Goal: Information Seeking & Learning: Compare options

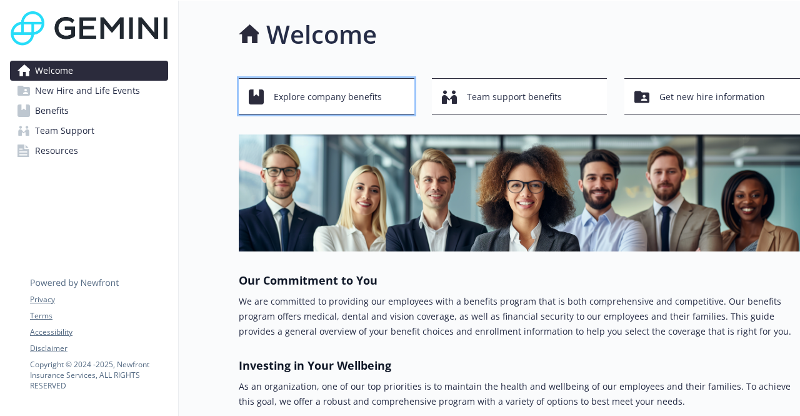
click at [368, 99] on span "Explore company benefits" at bounding box center [328, 97] width 108 height 24
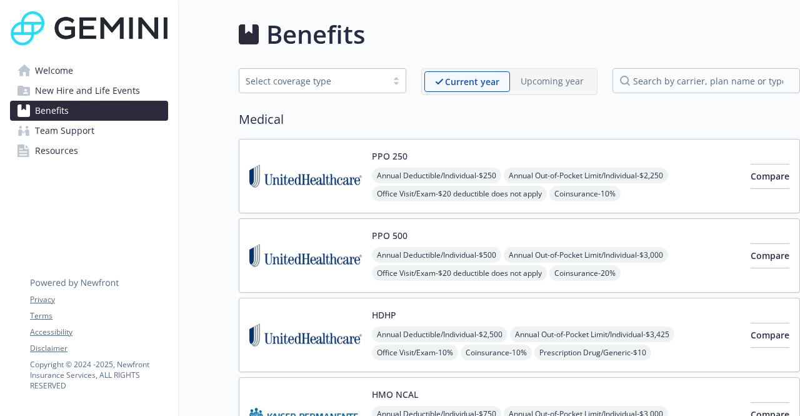
click at [51, 71] on span "Welcome" at bounding box center [54, 71] width 38 height 20
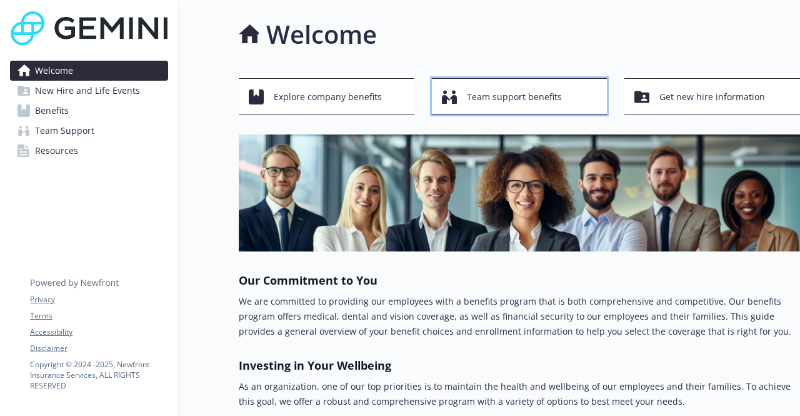
click at [452, 97] on icon "button" at bounding box center [453, 99] width 7 height 9
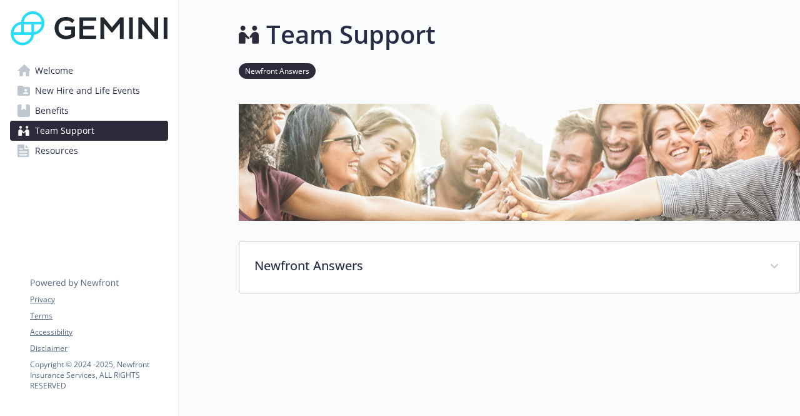
click at [112, 74] on link "Welcome" at bounding box center [89, 71] width 158 height 20
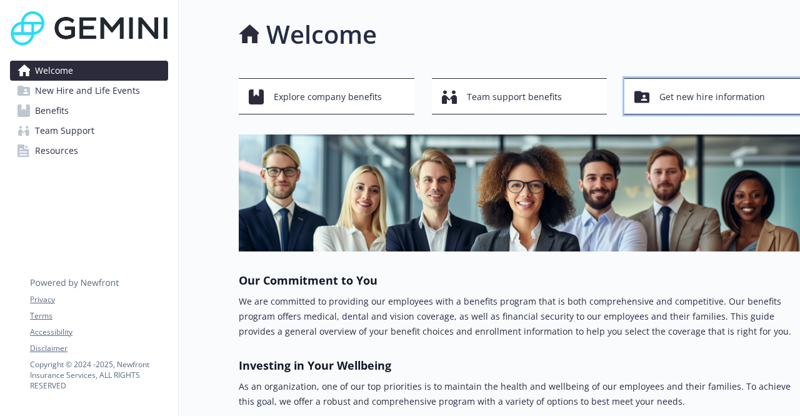
click at [712, 103] on span "Get new hire information" at bounding box center [713, 97] width 106 height 24
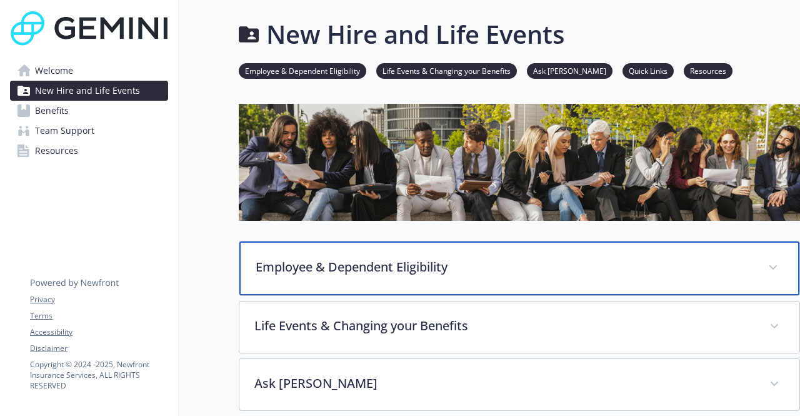
click at [301, 253] on div "Employee & Dependent Eligibility" at bounding box center [519, 268] width 560 height 54
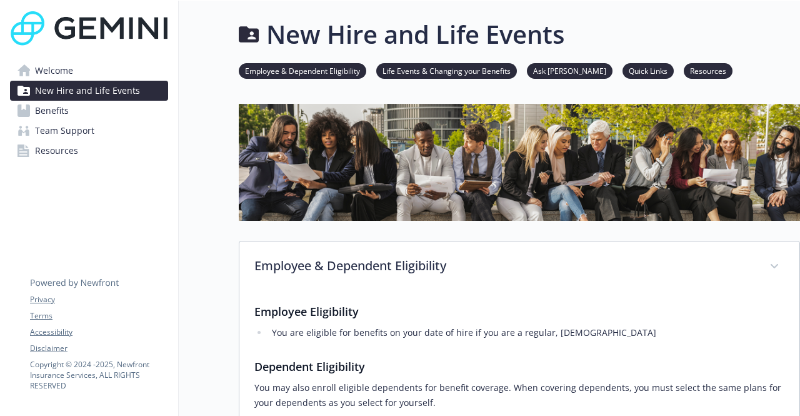
click at [289, 67] on link "Employee & Dependent Eligibility" at bounding box center [303, 70] width 128 height 12
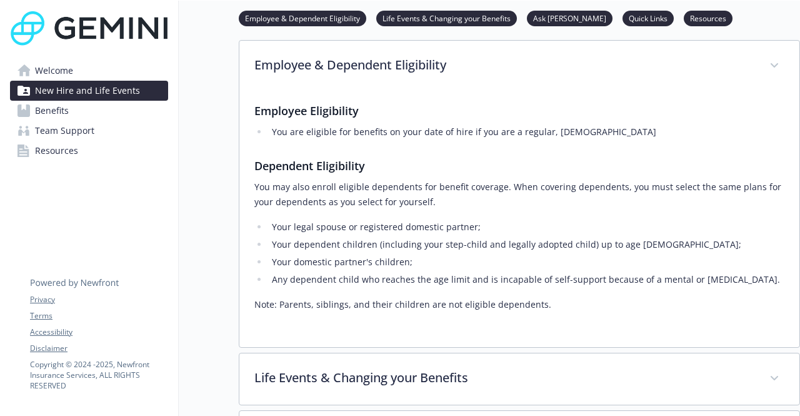
scroll to position [202, 9]
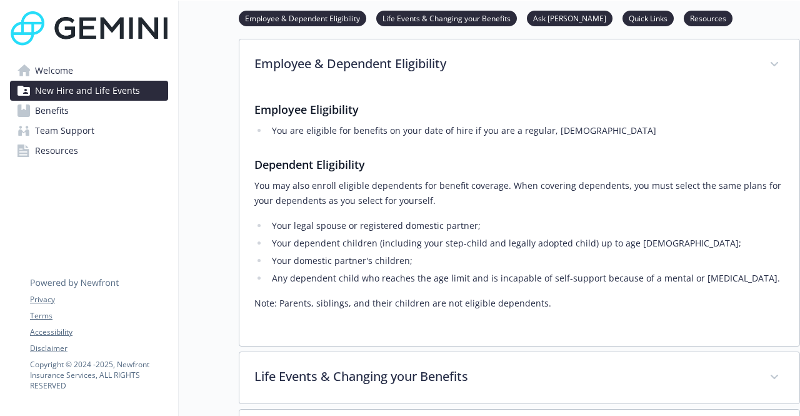
click at [433, 23] on link "Life Events & Changing your Benefits" at bounding box center [446, 18] width 141 height 12
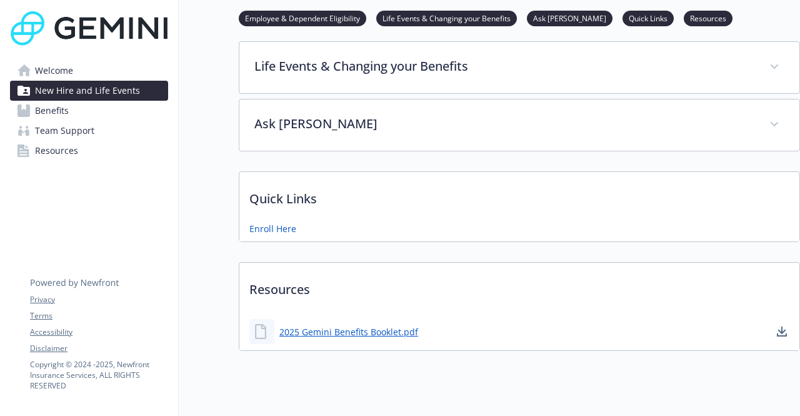
scroll to position [515, 9]
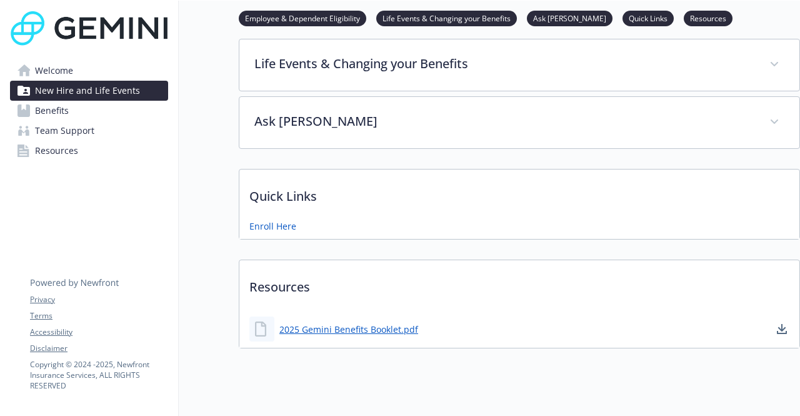
click at [545, 20] on link "Ask [PERSON_NAME]" at bounding box center [570, 18] width 86 height 12
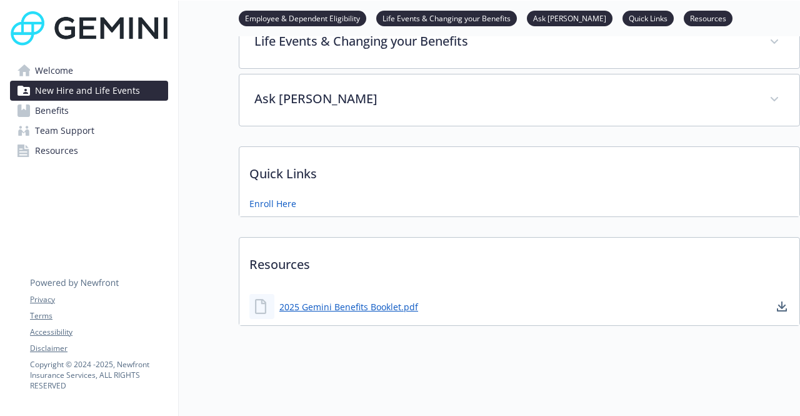
click at [623, 21] on link "Quick Links" at bounding box center [648, 18] width 51 height 12
click at [684, 18] on link "Resources" at bounding box center [708, 18] width 49 height 12
click at [361, 299] on link "2025 Gemini Benefits Booklet.pdf" at bounding box center [350, 307] width 141 height 16
click at [75, 68] on link "Welcome" at bounding box center [89, 71] width 158 height 20
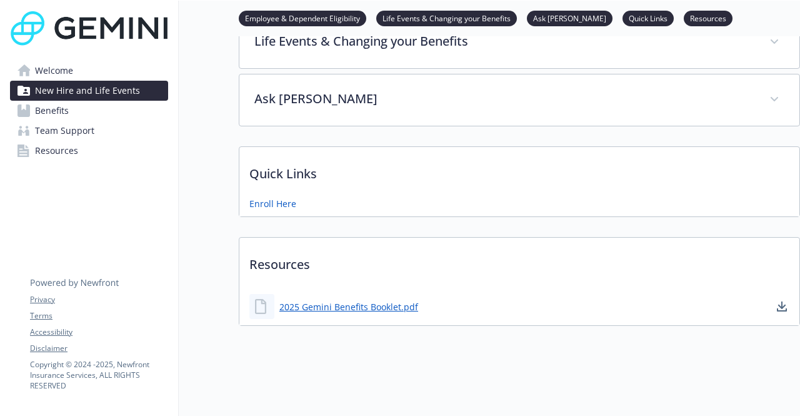
scroll to position [119, 9]
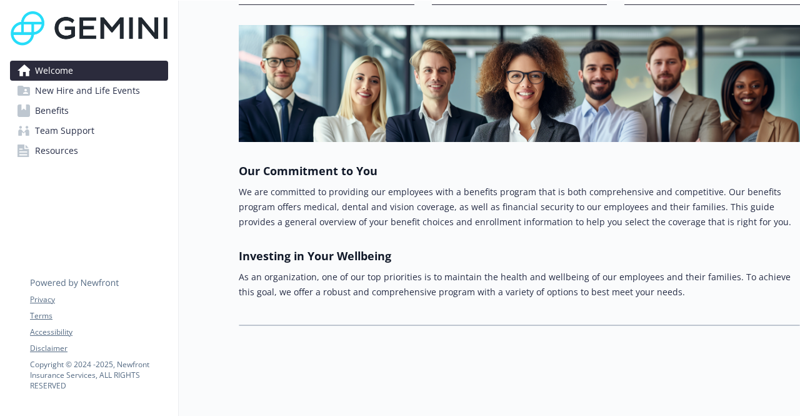
click at [330, 383] on div "Welcome Explore company benefits Team support benefits Get new hire information…" at bounding box center [490, 153] width 622 height 525
click at [87, 92] on span "New Hire and Life Events" at bounding box center [87, 91] width 105 height 20
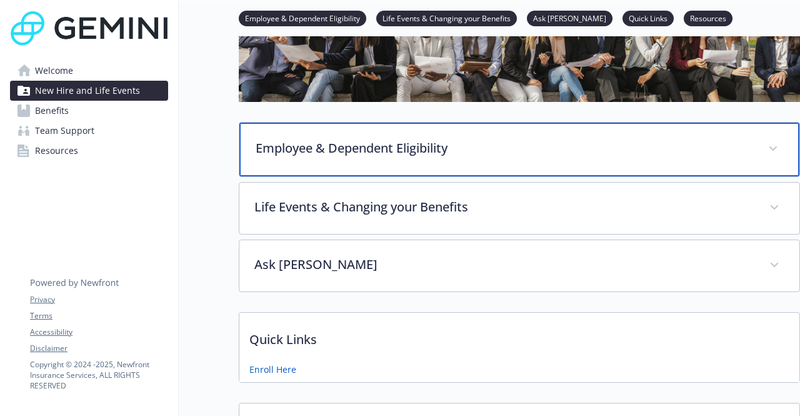
click at [304, 133] on div "Employee & Dependent Eligibility" at bounding box center [519, 150] width 560 height 54
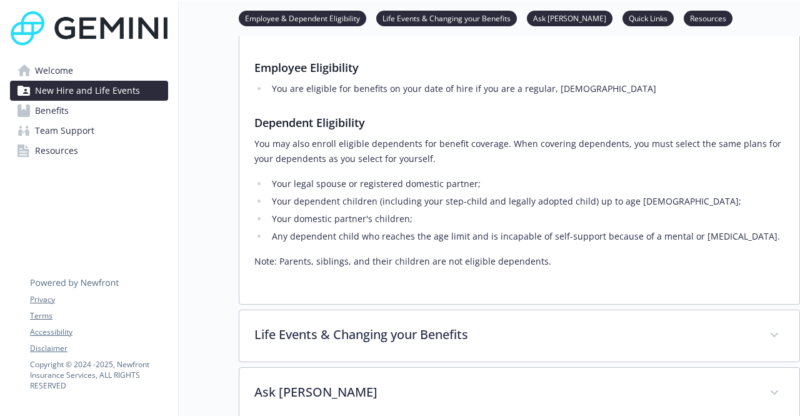
scroll to position [256, 9]
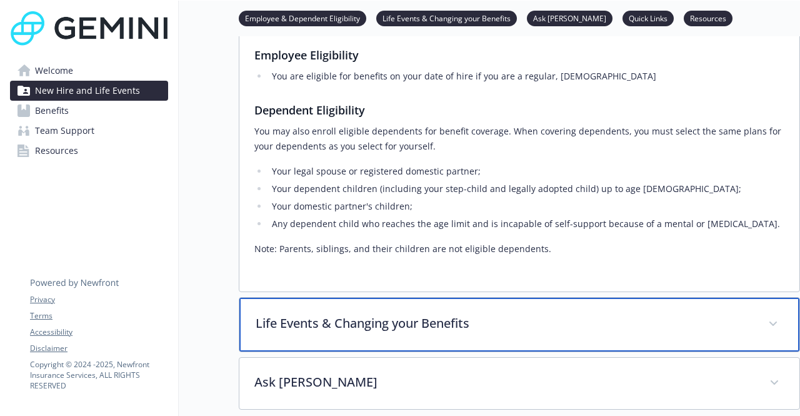
click at [360, 320] on p "Life Events & Changing your Benefits" at bounding box center [505, 323] width 498 height 19
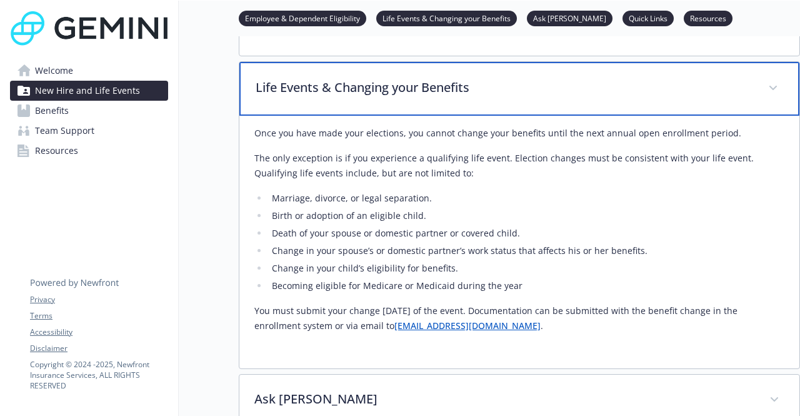
scroll to position [493, 9]
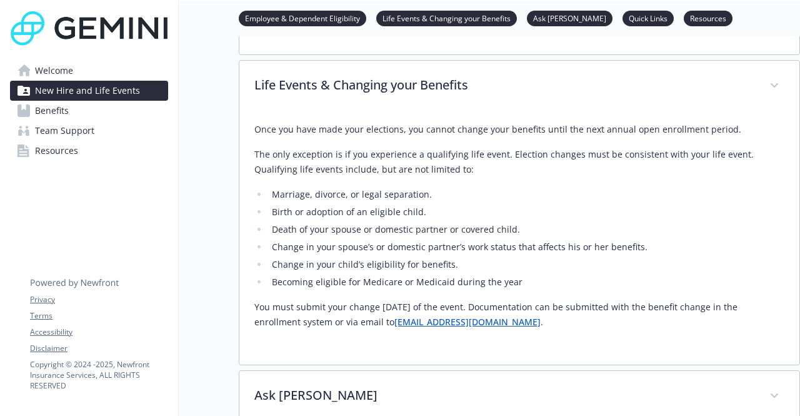
click at [351, 370] on div "Employee & Dependent Eligibility Employee Eligibility You are eligible for bene…" at bounding box center [520, 84] width 562 height 675
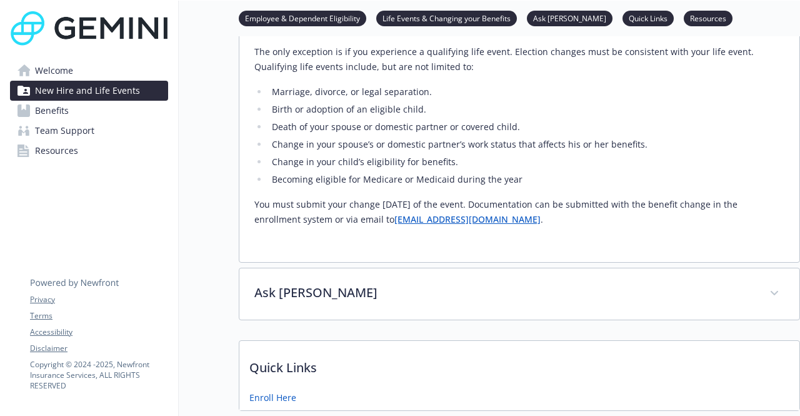
scroll to position [603, 9]
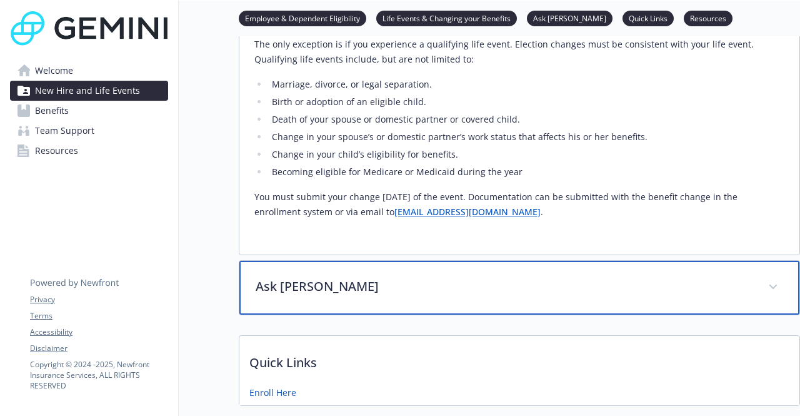
click at [464, 291] on p "Ask [PERSON_NAME]" at bounding box center [505, 286] width 498 height 19
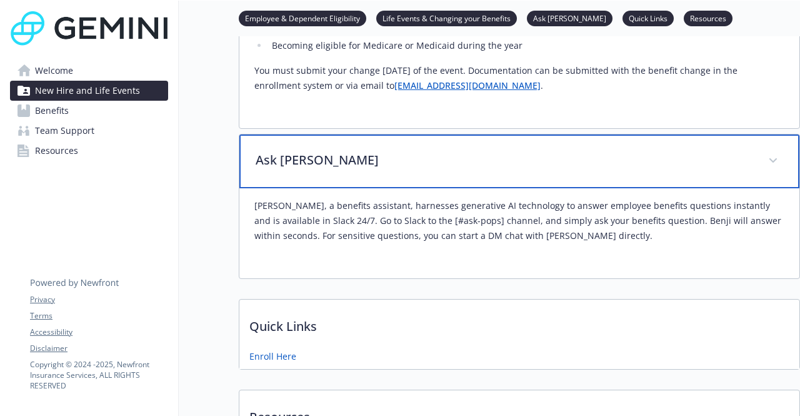
scroll to position [730, 9]
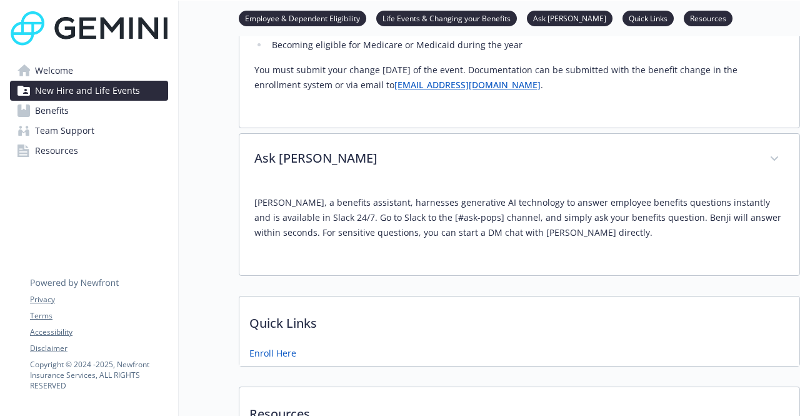
click at [689, 121] on div "Once you have made your elections, you cannot change your benefits until the ne…" at bounding box center [519, 1] width 560 height 253
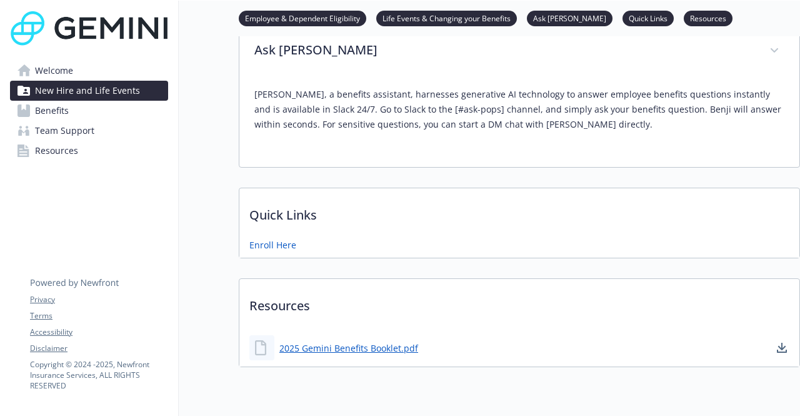
scroll to position [889, 9]
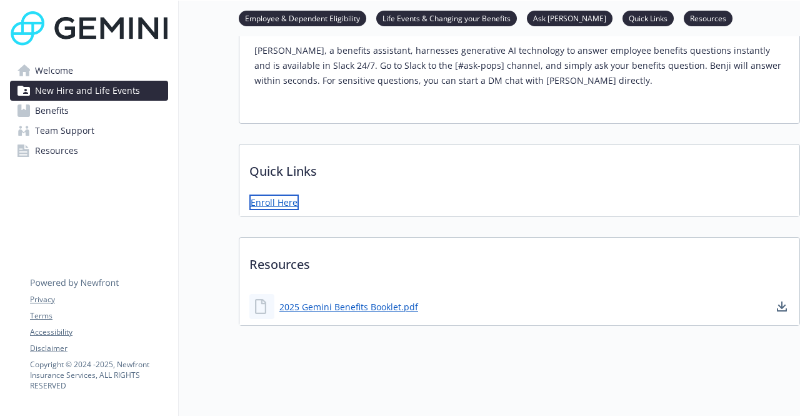
click at [258, 194] on link "Enroll Here" at bounding box center [273, 202] width 49 height 16
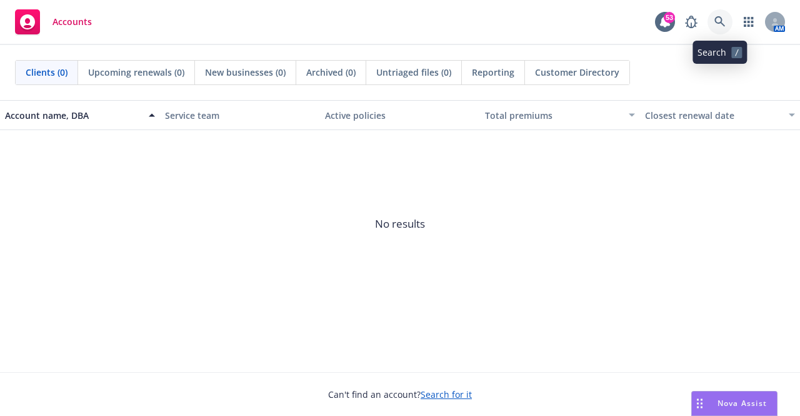
click at [718, 29] on link at bounding box center [720, 21] width 25 height 25
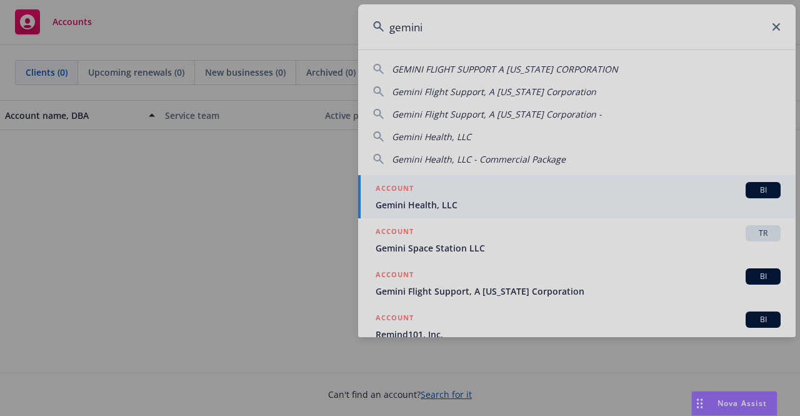
type input "gemini"
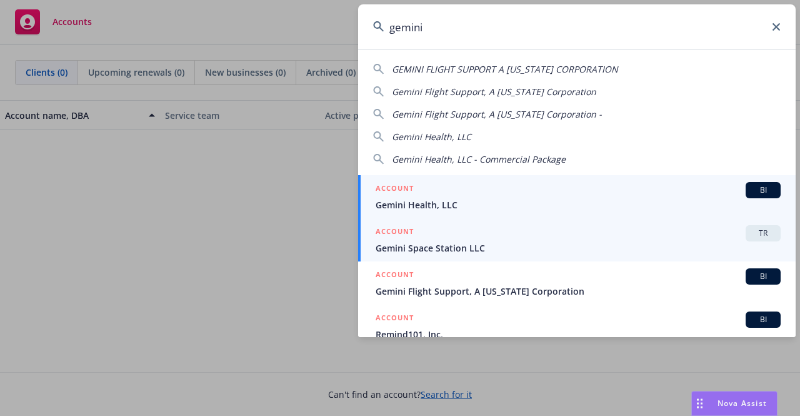
click at [510, 246] on span "Gemini Space Station LLC" at bounding box center [578, 247] width 405 height 13
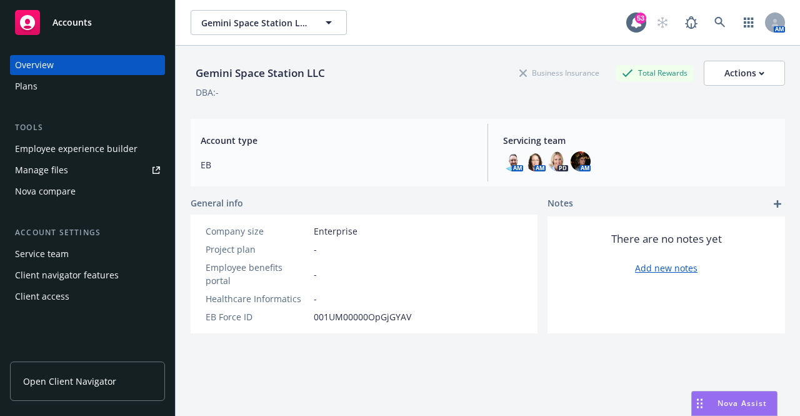
click at [96, 151] on div "Employee experience builder" at bounding box center [76, 149] width 123 height 20
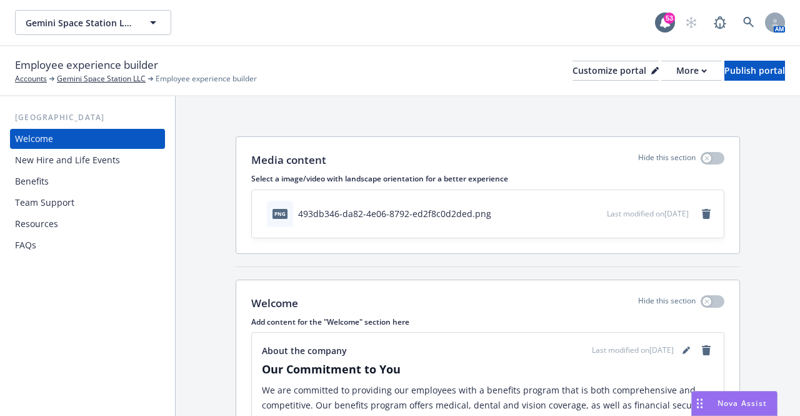
drag, startPoint x: 0, startPoint y: 0, endPoint x: 96, endPoint y: 151, distance: 179.0
click at [96, 151] on div "New Hire and Life Events" at bounding box center [67, 160] width 105 height 20
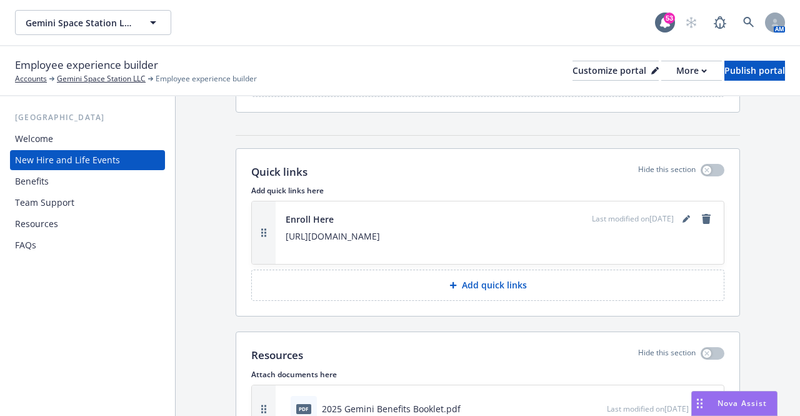
scroll to position [1617, 0]
click at [683, 216] on icon "editPencil" at bounding box center [686, 219] width 6 height 6
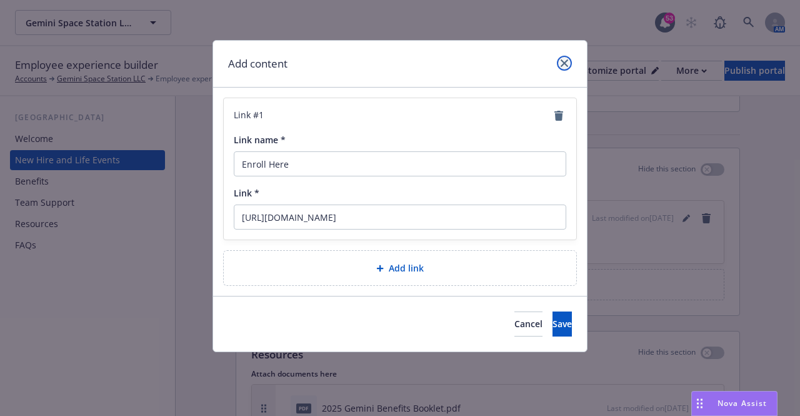
click at [565, 64] on icon "close" at bounding box center [565, 63] width 8 height 8
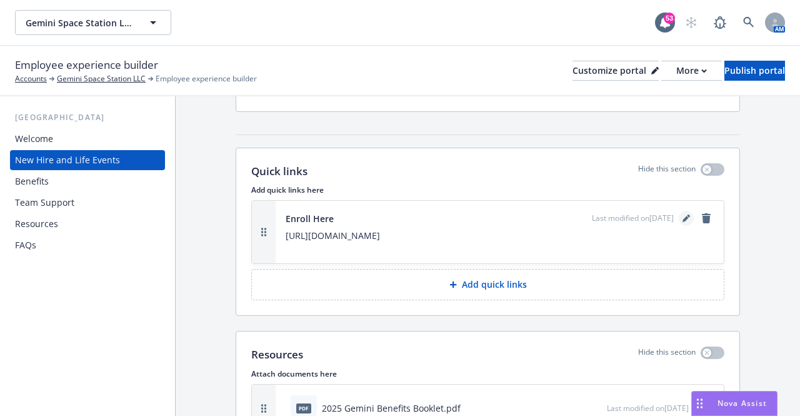
click at [679, 211] on link "editPencil" at bounding box center [686, 218] width 15 height 15
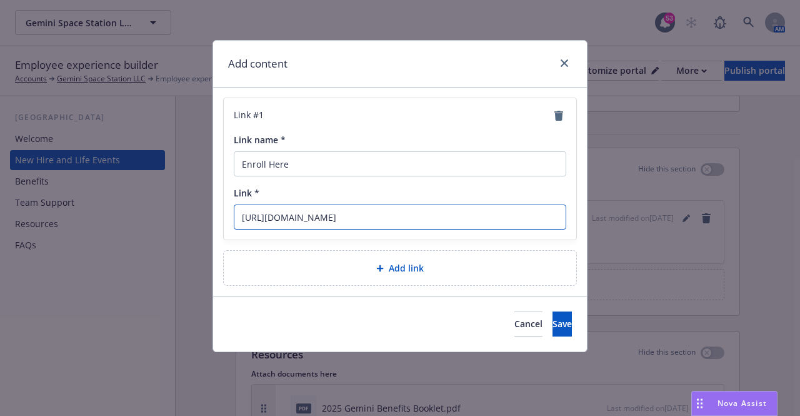
click at [510, 212] on input "http://sequoia.bswift.com/" at bounding box center [400, 216] width 333 height 25
type input "http://sequoia.bswift.com"
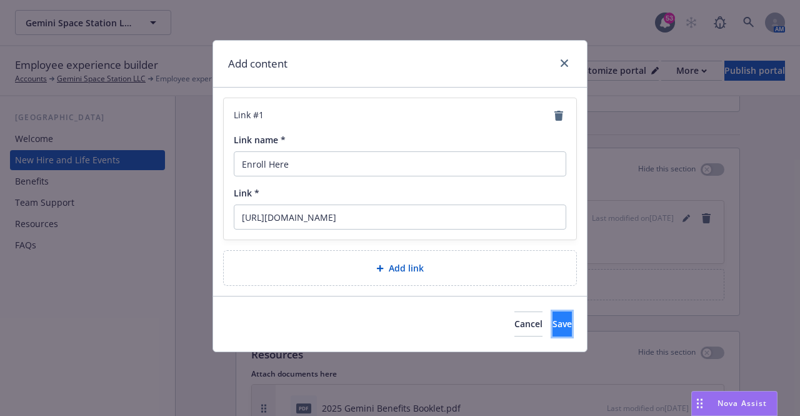
click at [553, 325] on span "Save" at bounding box center [562, 324] width 19 height 12
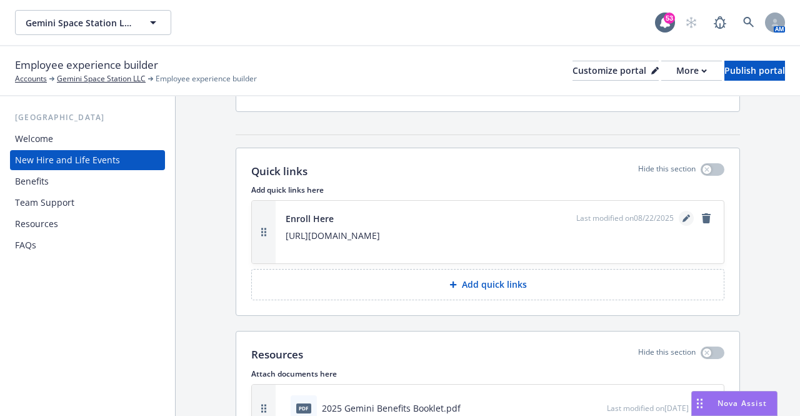
click at [683, 216] on icon "editPencil" at bounding box center [686, 219] width 6 height 6
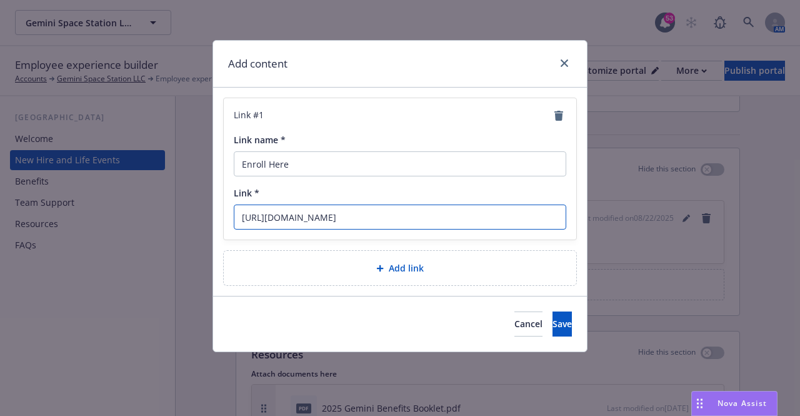
drag, startPoint x: 368, startPoint y: 217, endPoint x: 205, endPoint y: 204, distance: 163.7
click at [205, 204] on div "Add content Link # 1 Link name * Enroll Here Link * http://sequoia.bswift.com A…" at bounding box center [400, 208] width 800 height 416
paste input "s://secure.bswift.com/login-page/sequoiatech"
type input "[URL][DOMAIN_NAME]"
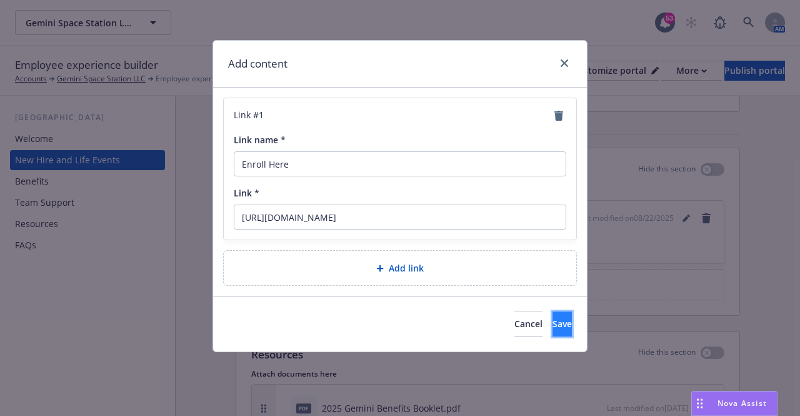
click at [555, 320] on button "Save" at bounding box center [562, 323] width 19 height 25
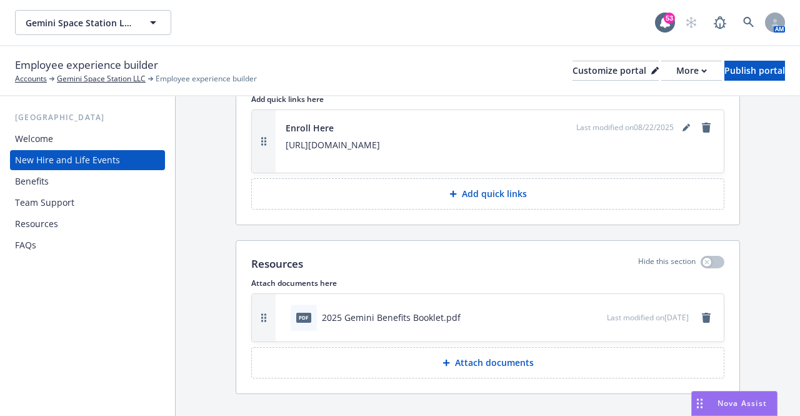
scroll to position [1716, 0]
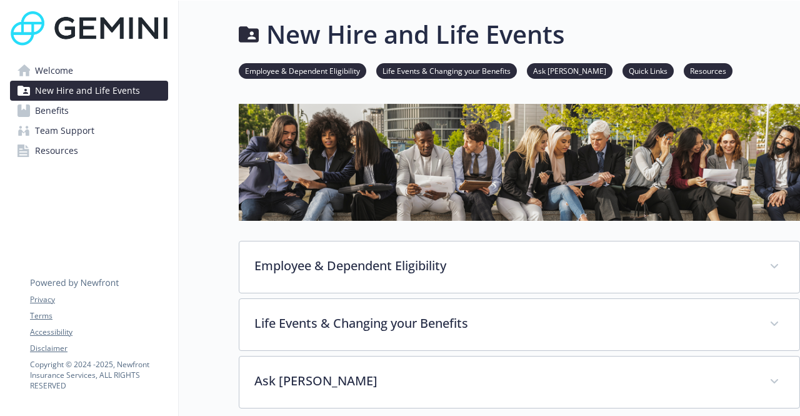
scroll to position [291, 0]
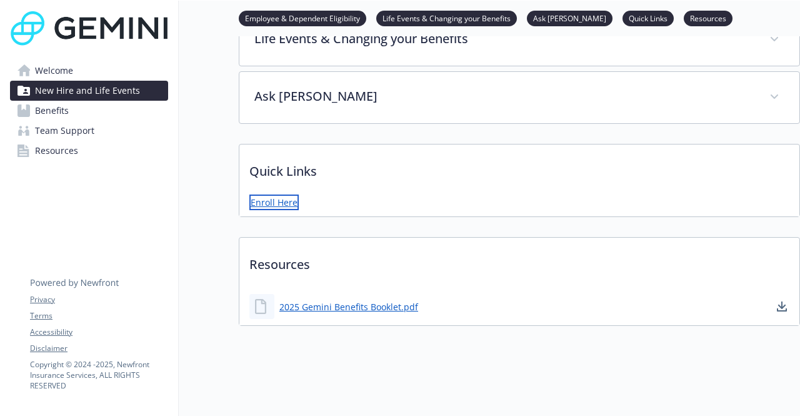
click at [264, 196] on link "Enroll Here" at bounding box center [273, 202] width 49 height 16
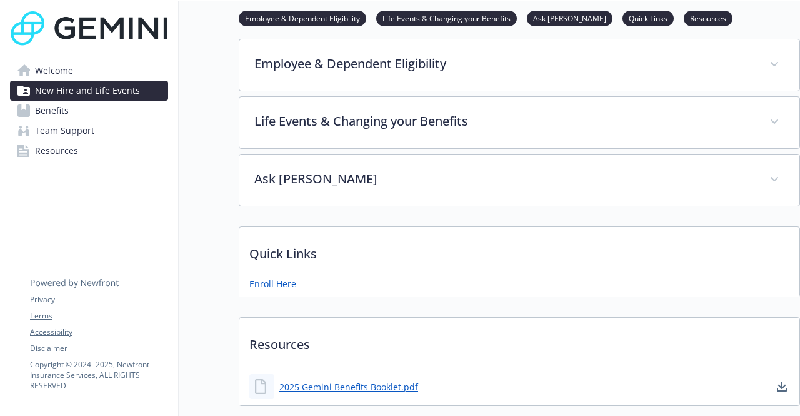
scroll to position [291, 9]
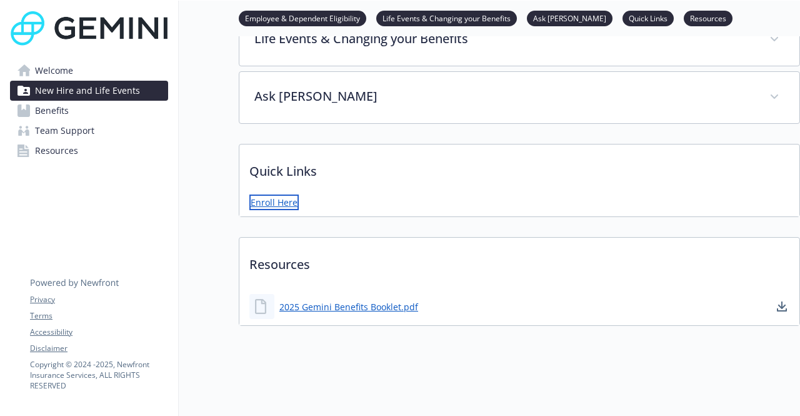
click at [258, 199] on link "Enroll Here" at bounding box center [273, 202] width 49 height 16
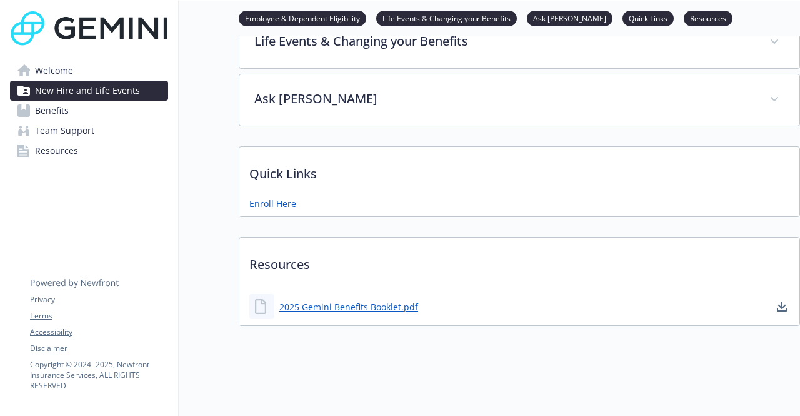
drag, startPoint x: 280, startPoint y: 196, endPoint x: 369, endPoint y: 153, distance: 99.0
click at [369, 153] on p "Quick Links" at bounding box center [519, 170] width 560 height 46
click at [98, 111] on link "Benefits" at bounding box center [89, 111] width 158 height 20
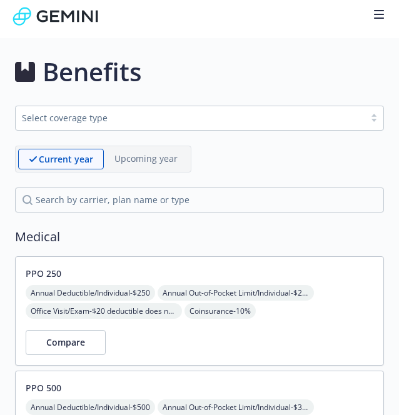
scroll to position [0, 9]
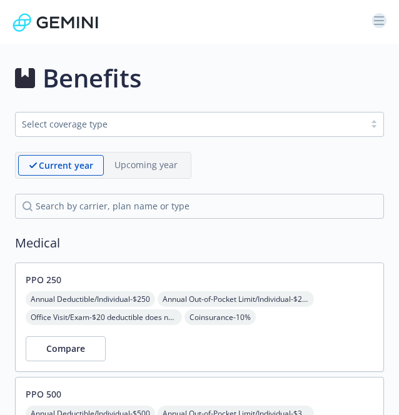
click at [374, 22] on icon "button" at bounding box center [379, 21] width 10 height 10
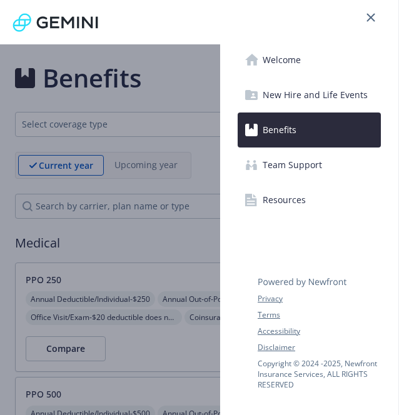
click at [335, 206] on link "Resources" at bounding box center [309, 200] width 143 height 35
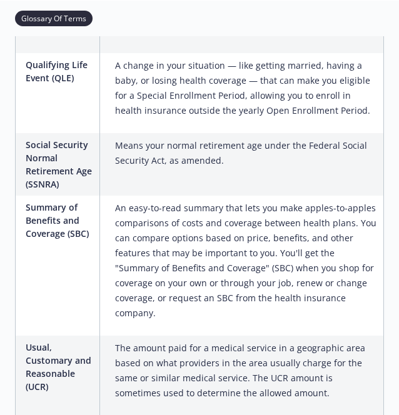
scroll to position [2406, 9]
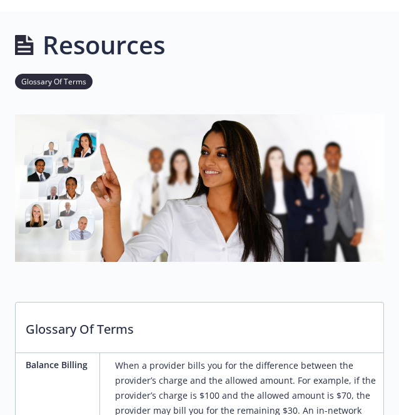
scroll to position [0, 0]
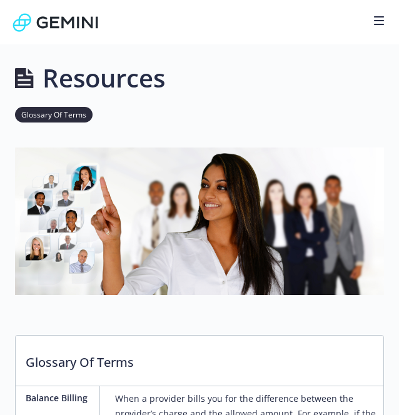
click at [296, 373] on p "Glossary Of Terms" at bounding box center [200, 359] width 368 height 46
click at [388, 19] on div at bounding box center [199, 23] width 399 height 44
click at [383, 18] on icon "button" at bounding box center [379, 21] width 10 height 10
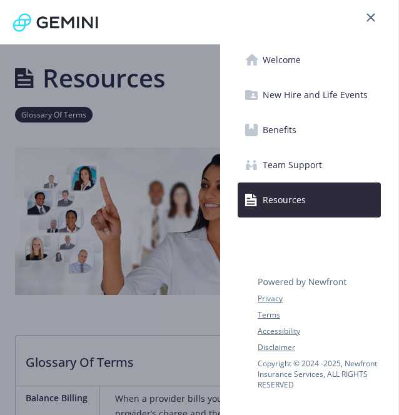
click at [298, 123] on link "Benefits" at bounding box center [309, 130] width 143 height 35
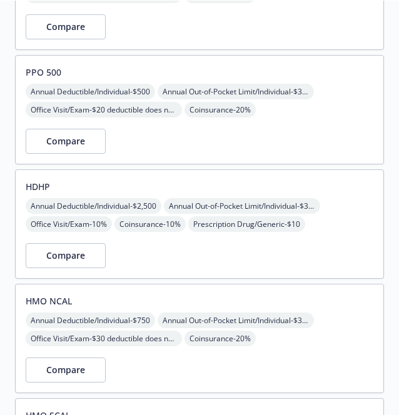
scroll to position [323, 0]
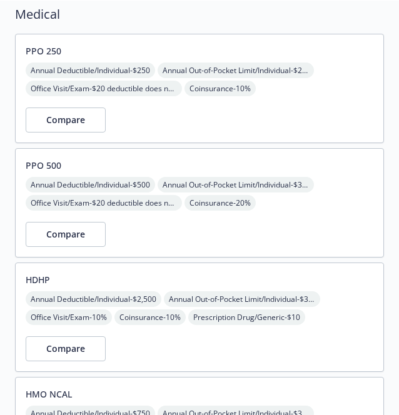
click at [298, 123] on div "Compare" at bounding box center [200, 120] width 348 height 25
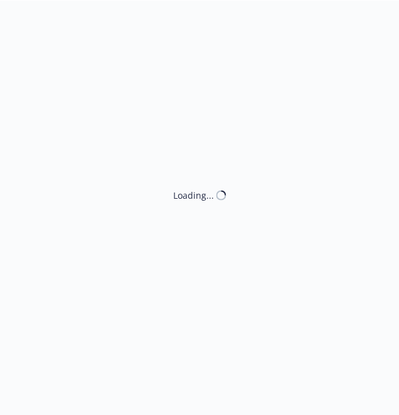
scroll to position [229, 0]
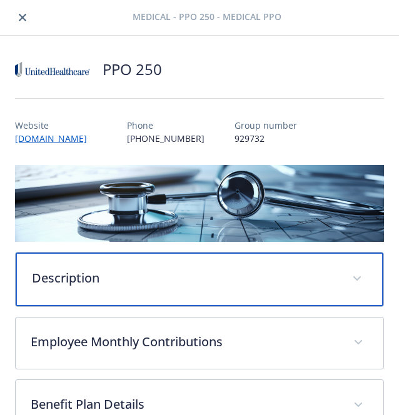
click at [268, 280] on p "Description" at bounding box center [184, 278] width 305 height 19
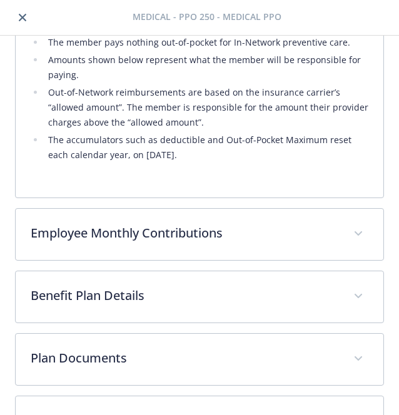
scroll to position [568, 0]
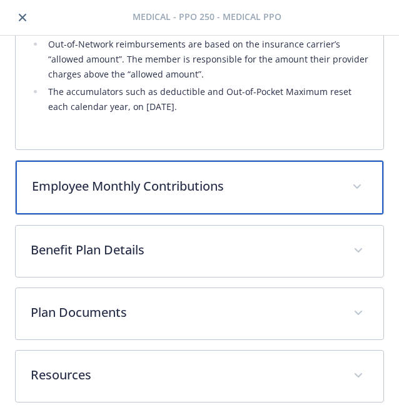
click at [293, 174] on div "Employee Monthly Contributions" at bounding box center [200, 188] width 368 height 54
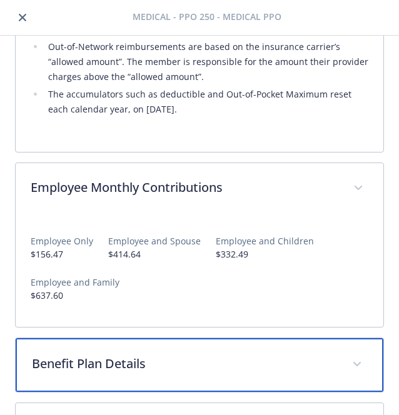
click at [222, 365] on p "Benefit Plan Details" at bounding box center [184, 364] width 305 height 19
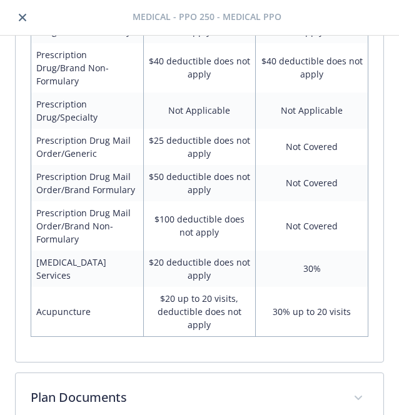
scroll to position [1656, 0]
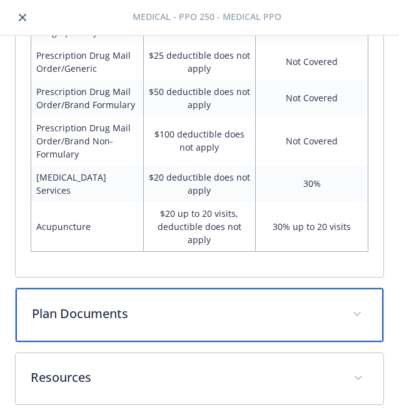
click at [228, 298] on div "Plan Documents" at bounding box center [200, 315] width 368 height 54
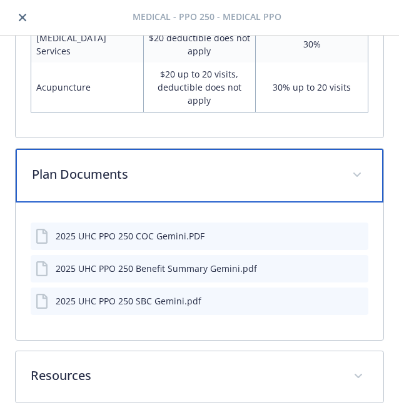
scroll to position [1796, 0]
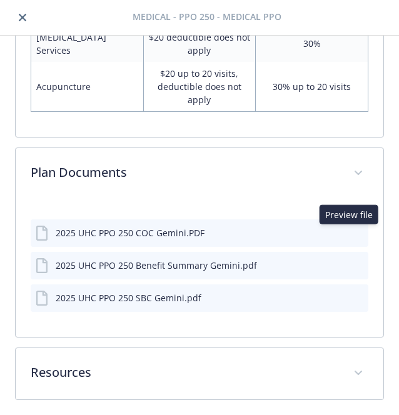
click at [351, 235] on icon "preview file" at bounding box center [356, 232] width 11 height 9
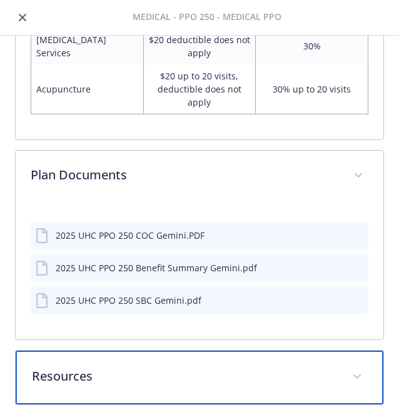
click at [217, 378] on p "Resources" at bounding box center [184, 376] width 305 height 19
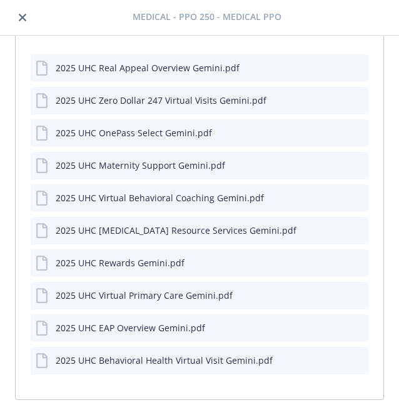
scroll to position [2159, 0]
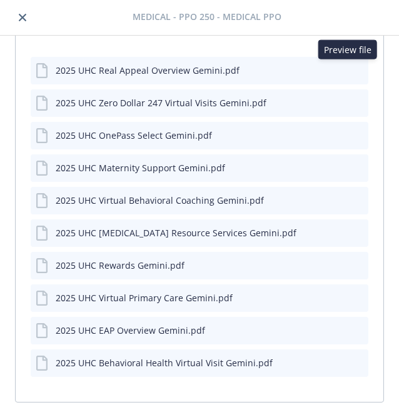
click at [351, 66] on icon "preview file" at bounding box center [356, 70] width 11 height 9
click at [351, 99] on icon "preview file" at bounding box center [356, 102] width 11 height 9
click at [352, 138] on button at bounding box center [357, 135] width 11 height 13
click at [351, 131] on icon "preview file" at bounding box center [356, 135] width 11 height 9
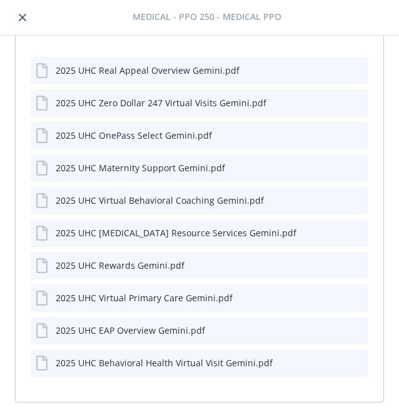
click at [351, 168] on icon "preview file" at bounding box center [356, 167] width 11 height 9
click at [352, 203] on button at bounding box center [357, 200] width 11 height 13
click at [351, 199] on icon "preview file" at bounding box center [356, 199] width 11 height 9
click at [351, 233] on icon "preview file" at bounding box center [356, 232] width 11 height 9
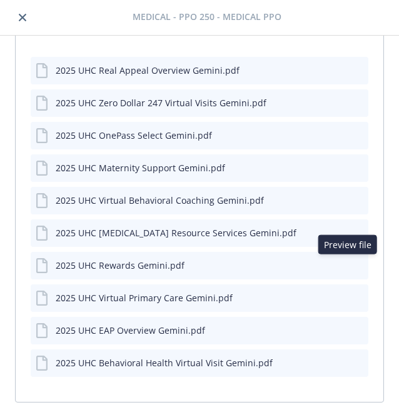
click at [351, 266] on icon "preview file" at bounding box center [356, 264] width 11 height 9
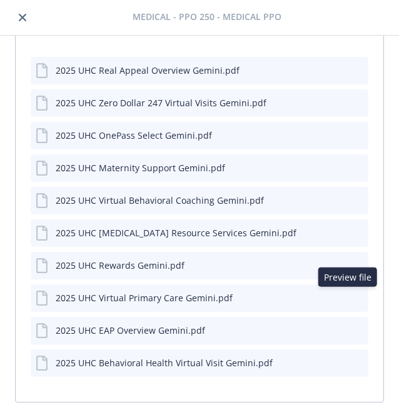
click at [351, 298] on icon "preview file" at bounding box center [356, 297] width 11 height 9
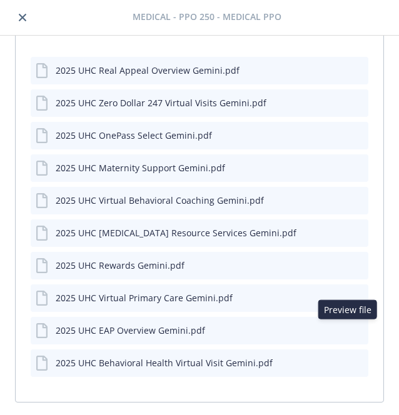
click at [351, 330] on icon "preview file" at bounding box center [356, 330] width 11 height 9
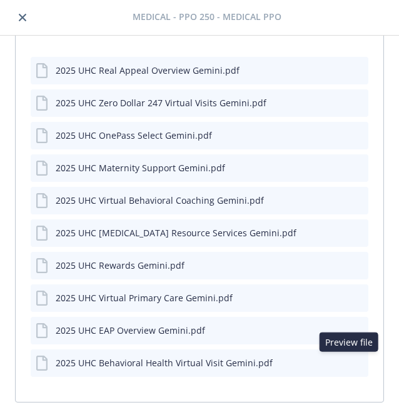
click at [352, 365] on button at bounding box center [357, 362] width 11 height 13
click at [351, 360] on icon "preview file" at bounding box center [356, 362] width 11 height 9
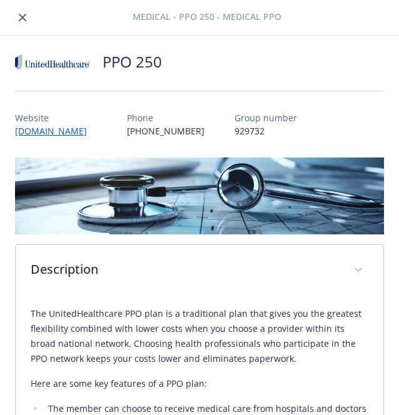
scroll to position [0, 0]
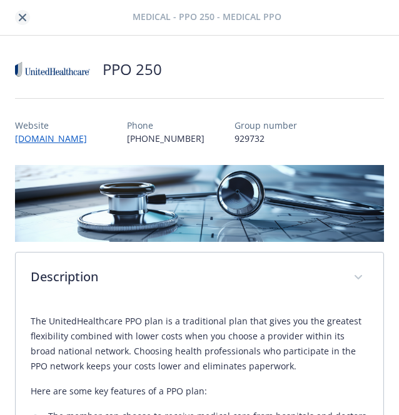
click at [24, 22] on link "close" at bounding box center [22, 17] width 15 height 15
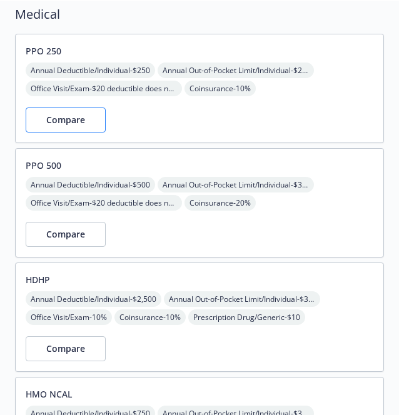
scroll to position [257, 0]
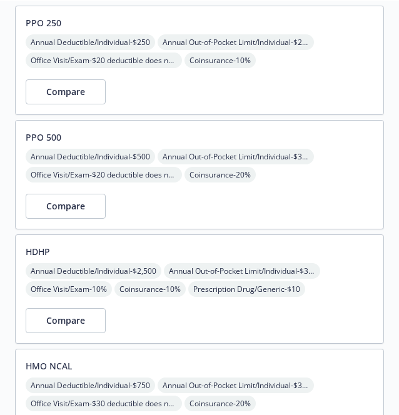
click at [163, 192] on div "PPO 500 Annual Deductible/Individual - $500 Annual Out-of-Pocket Limit/Individu…" at bounding box center [199, 174] width 369 height 109
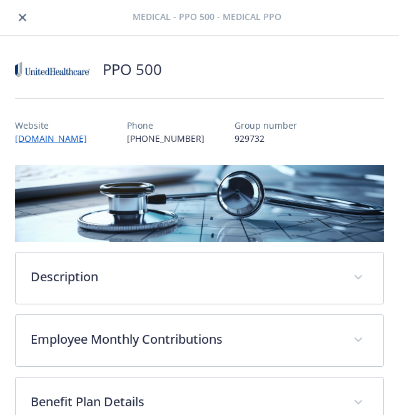
scroll to position [59, 0]
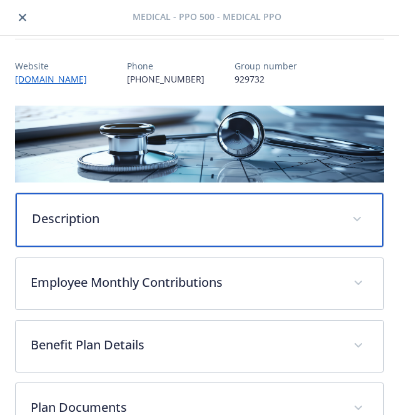
click at [171, 207] on div "Description" at bounding box center [200, 220] width 368 height 54
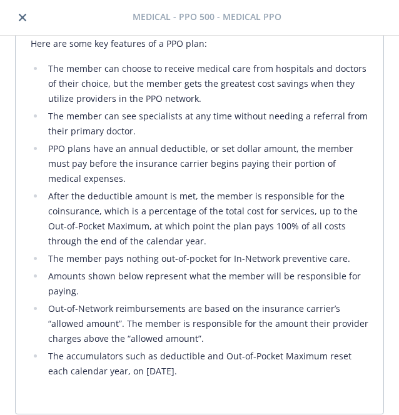
scroll to position [351, 0]
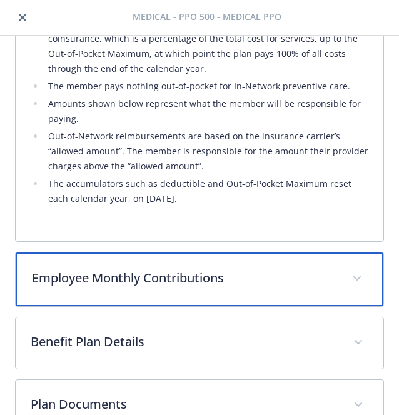
click at [302, 271] on p "Employee Monthly Contributions" at bounding box center [184, 278] width 305 height 19
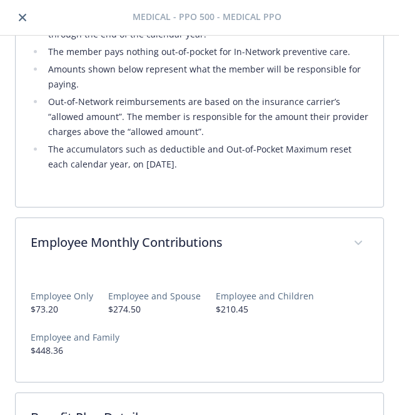
scroll to position [722, 0]
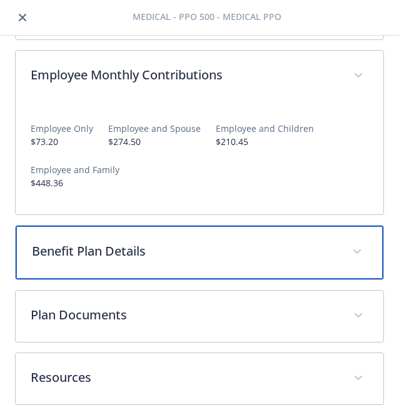
click at [328, 261] on div "Benefit Plan Details" at bounding box center [200, 253] width 368 height 54
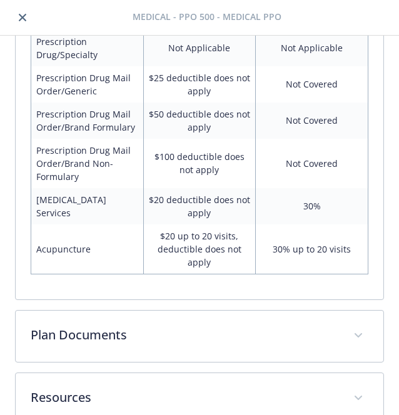
scroll to position [1656, 0]
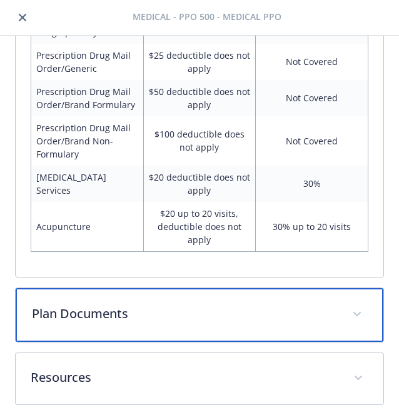
click at [221, 298] on div "Plan Documents" at bounding box center [200, 315] width 368 height 54
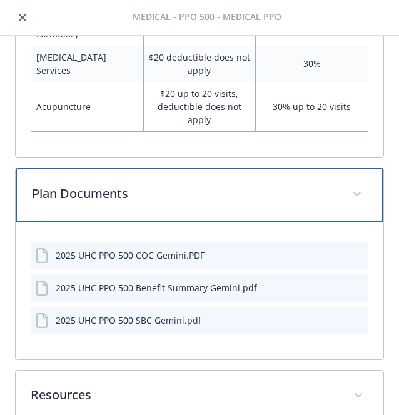
scroll to position [1777, 0]
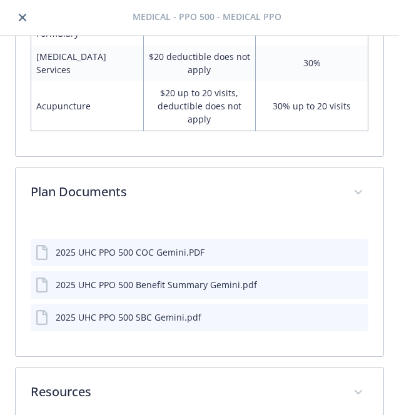
click at [351, 250] on icon "preview file" at bounding box center [356, 252] width 11 height 9
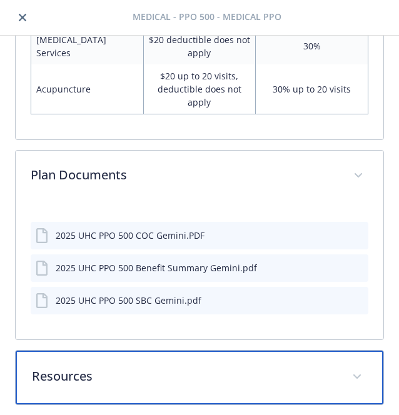
click at [281, 372] on p "Resources" at bounding box center [184, 376] width 305 height 19
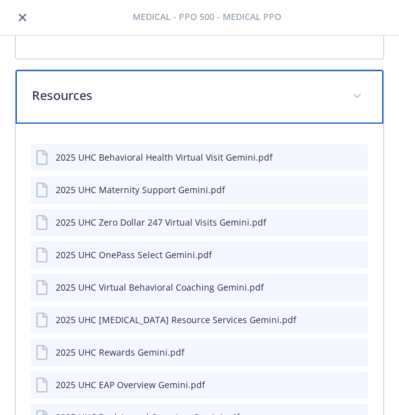
scroll to position [2075, 0]
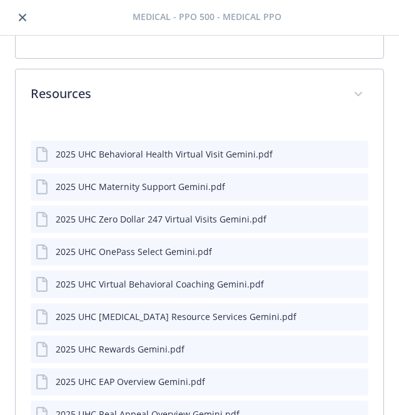
click at [351, 281] on icon "preview file" at bounding box center [356, 283] width 11 height 9
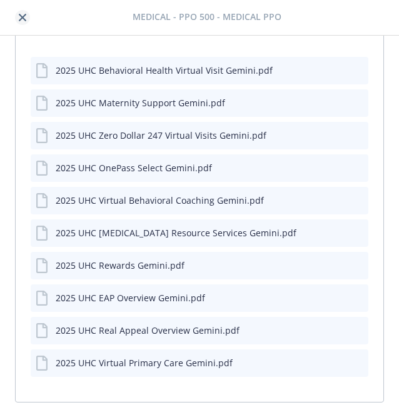
click at [21, 15] on icon "close" at bounding box center [23, 18] width 8 height 8
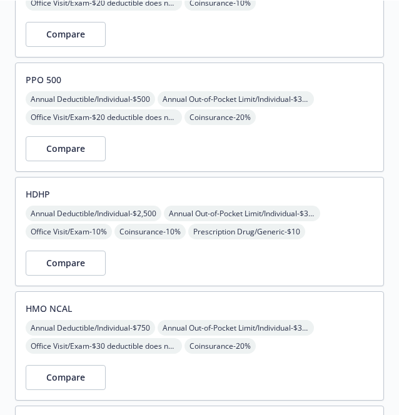
scroll to position [323, 0]
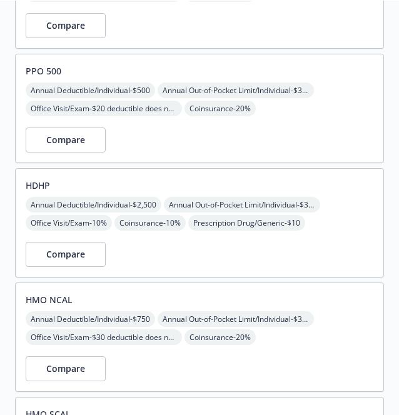
click at [184, 236] on div "HDHP Annual Deductible/Individual - $2,500 Annual Out-of-Pocket Limit/Individua…" at bounding box center [199, 222] width 369 height 109
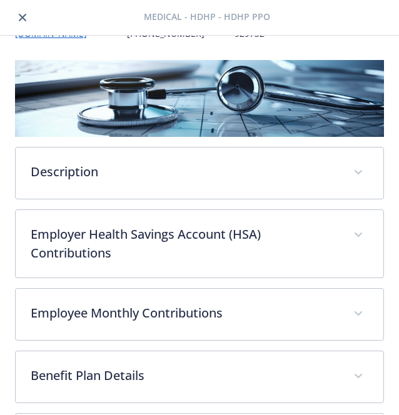
scroll to position [106, 0]
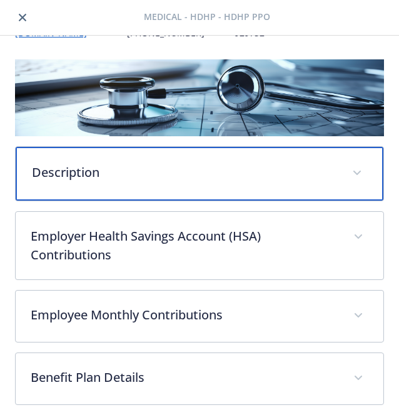
click at [228, 170] on p "Description" at bounding box center [184, 172] width 305 height 19
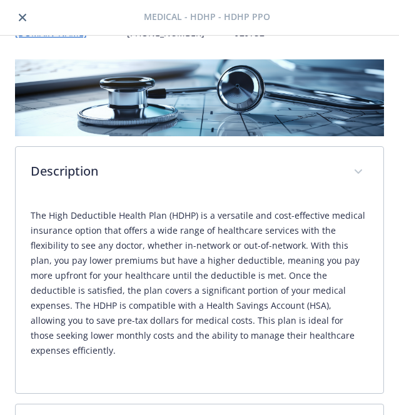
scroll to position [426, 0]
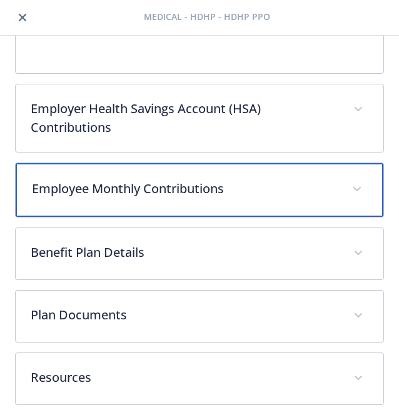
click at [210, 187] on p "Employee Monthly Contributions" at bounding box center [184, 188] width 305 height 19
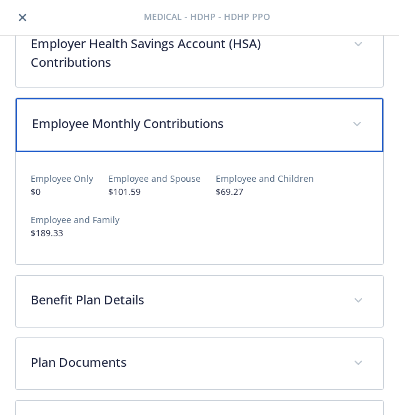
scroll to position [491, 0]
click at [133, 141] on div "Employee Monthly Contributions" at bounding box center [200, 125] width 368 height 54
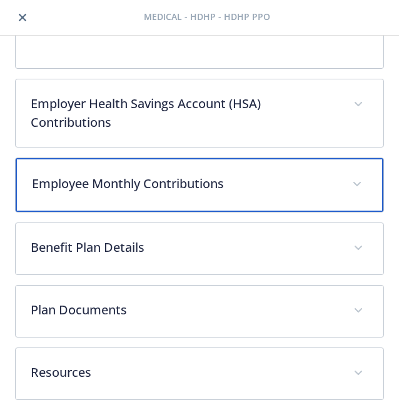
scroll to position [428, 0]
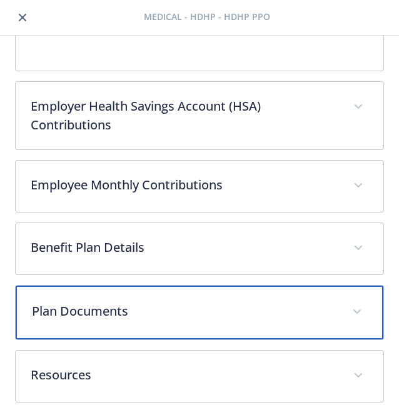
click at [167, 329] on div "Plan Documents" at bounding box center [200, 313] width 368 height 54
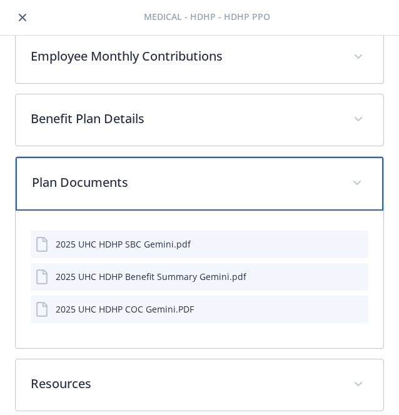
scroll to position [558, 0]
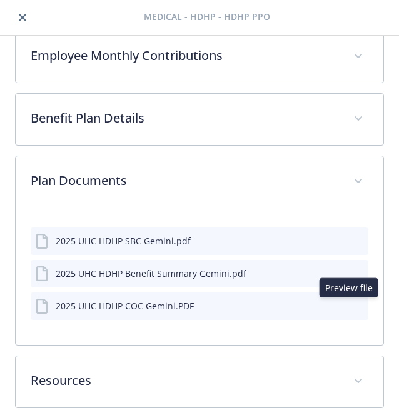
click at [353, 307] on button "preview file" at bounding box center [357, 305] width 14 height 11
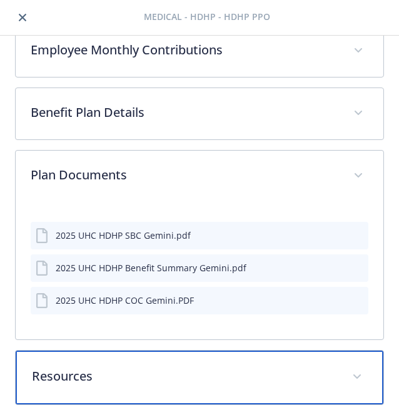
click at [226, 390] on div "Resources" at bounding box center [200, 378] width 368 height 54
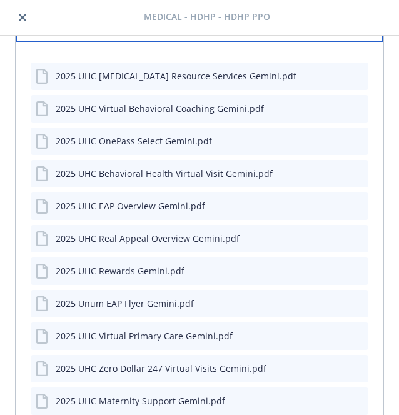
scroll to position [926, 0]
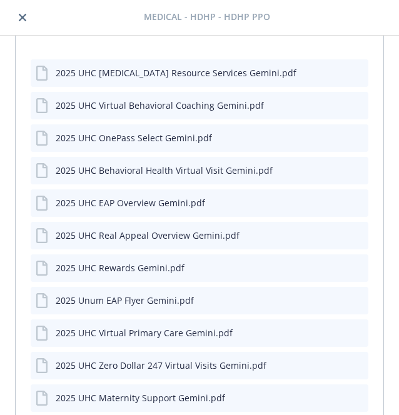
click at [350, 368] on button at bounding box center [357, 365] width 14 height 13
click at [351, 364] on icon "preview file" at bounding box center [356, 364] width 11 height 9
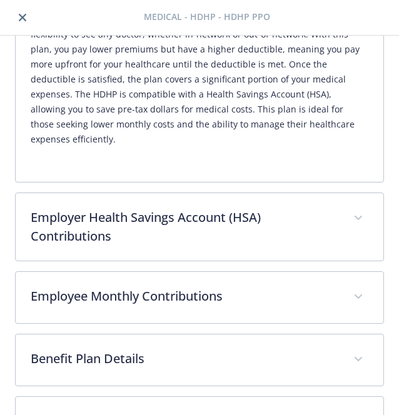
scroll to position [336, 0]
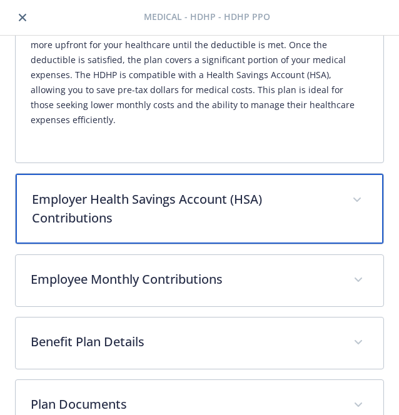
click at [249, 201] on p "Employer Health Savings Account (HSA) Contributions" at bounding box center [184, 209] width 305 height 38
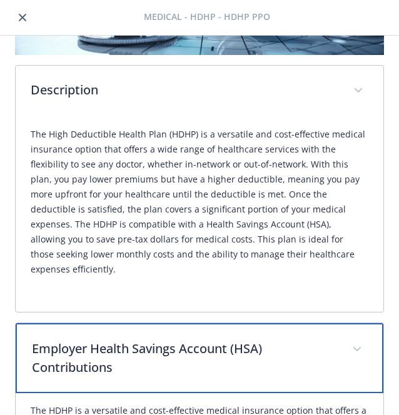
scroll to position [186, 0]
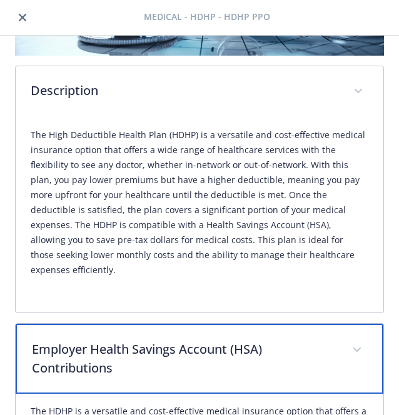
click at [256, 357] on p "Employer Health Savings Account (HSA) Contributions" at bounding box center [184, 359] width 305 height 38
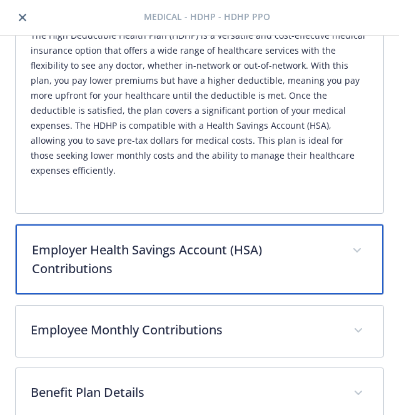
scroll to position [305, 0]
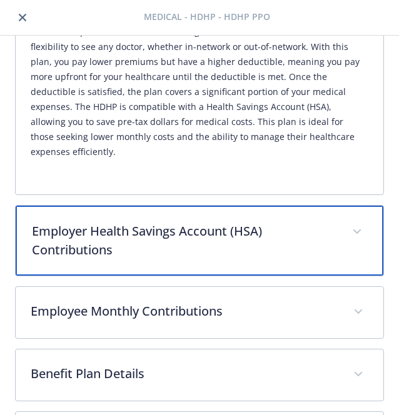
click at [251, 250] on p "Employer Health Savings Account (HSA) Contributions" at bounding box center [184, 241] width 305 height 38
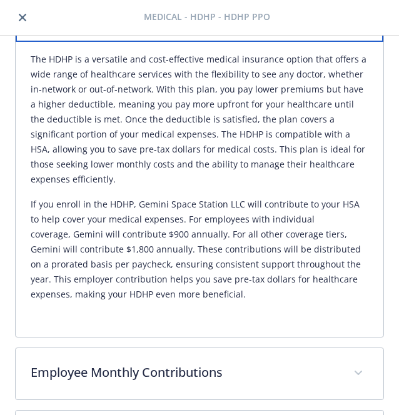
scroll to position [539, 0]
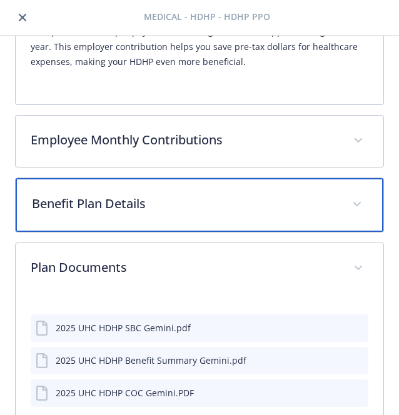
click at [207, 211] on div "Benefit Plan Details" at bounding box center [200, 205] width 368 height 54
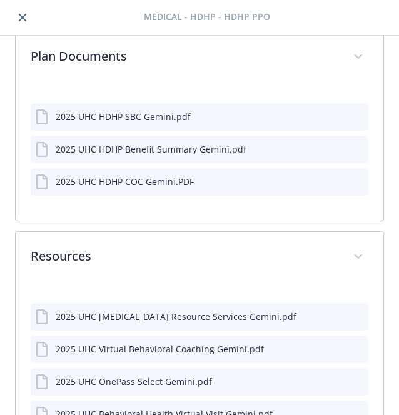
scroll to position [2111, 0]
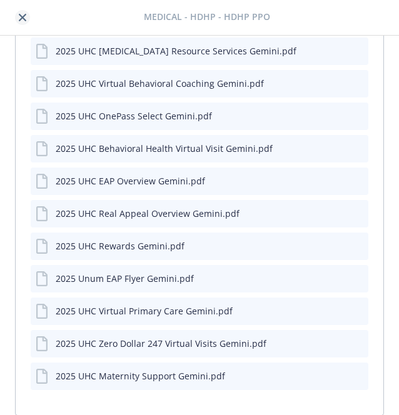
click at [25, 20] on icon "close" at bounding box center [23, 18] width 8 height 8
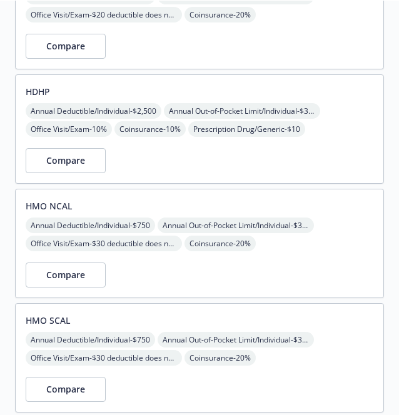
scroll to position [478, 0]
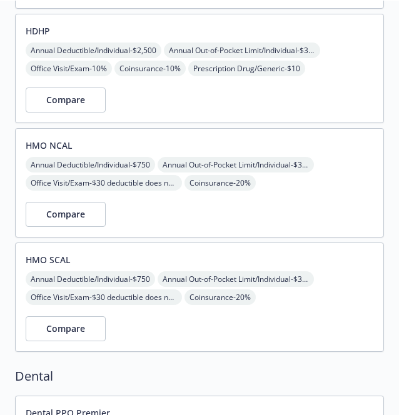
click at [310, 208] on div "Compare" at bounding box center [200, 214] width 348 height 25
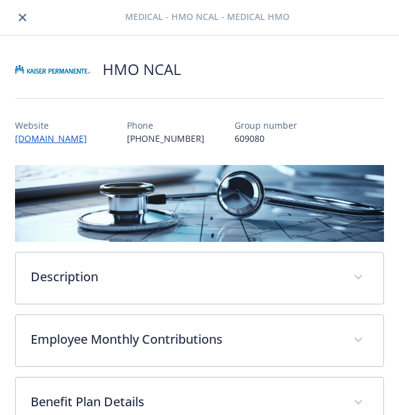
scroll to position [478, 0]
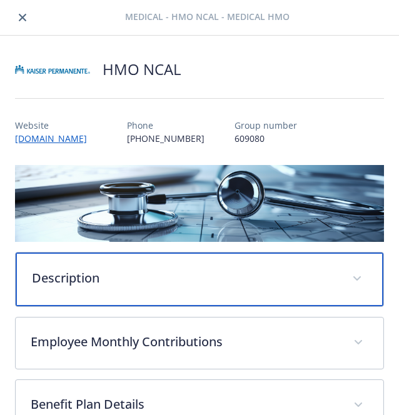
click at [244, 279] on p "Description" at bounding box center [184, 278] width 305 height 19
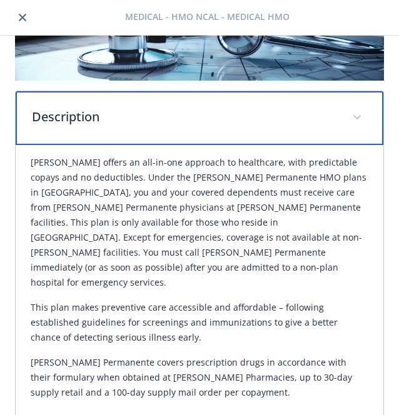
scroll to position [166, 0]
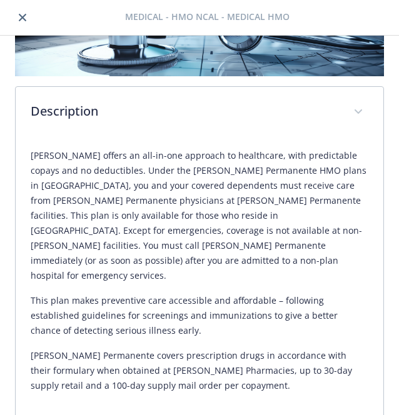
click at [309, 373] on div "Kaiser offers an all-in-one approach to healthcare, with predictable copays and…" at bounding box center [200, 275] width 338 height 275
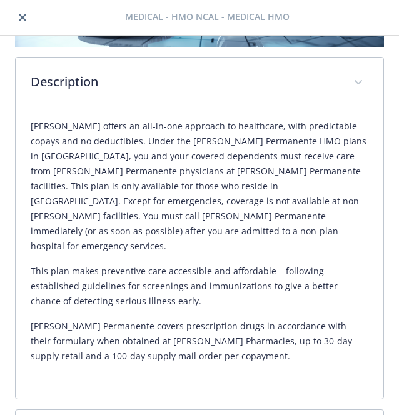
scroll to position [194, 0]
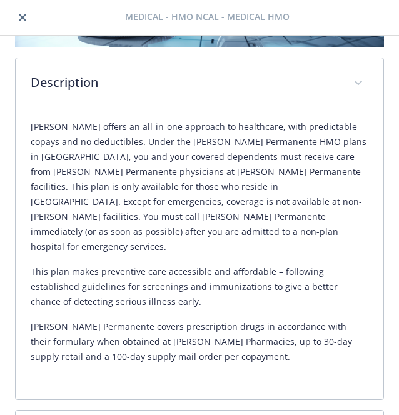
click at [389, 354] on div "HMO NCAL Website www.kp.org Phone (800) 464-4000 Group number 609080 Descriptio…" at bounding box center [199, 226] width 399 height 380
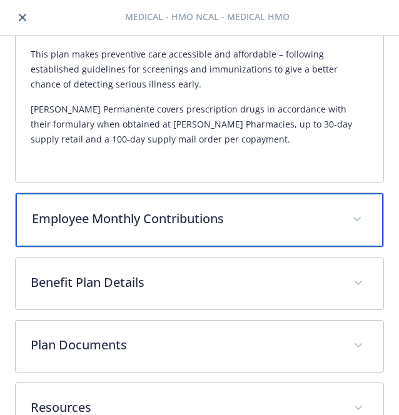
click at [270, 193] on div "Employee Monthly Contributions" at bounding box center [200, 220] width 368 height 54
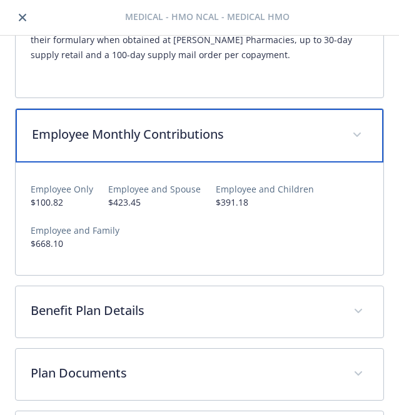
scroll to position [527, 0]
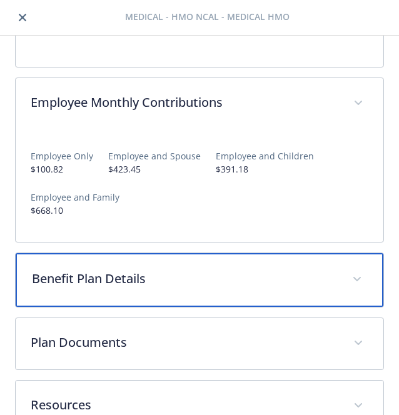
click at [201, 270] on p "Benefit Plan Details" at bounding box center [184, 279] width 305 height 19
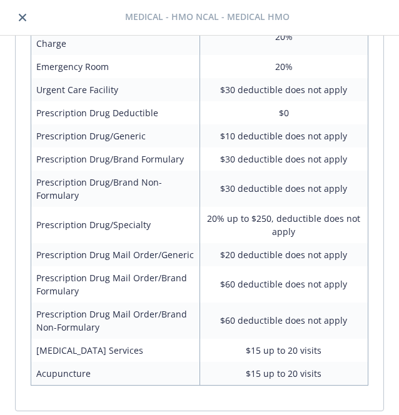
scroll to position [1060, 0]
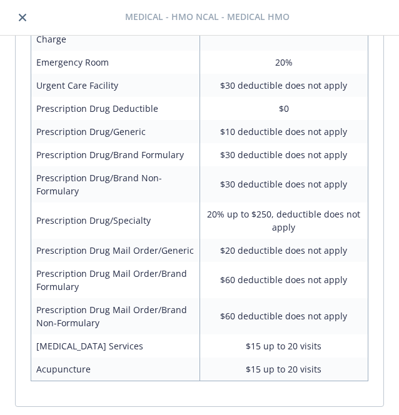
click at [376, 369] on div "HMO NCAL Website www.kp.org Phone (800) 464-4000 Group number 609080 Descriptio…" at bounding box center [199, 226] width 399 height 380
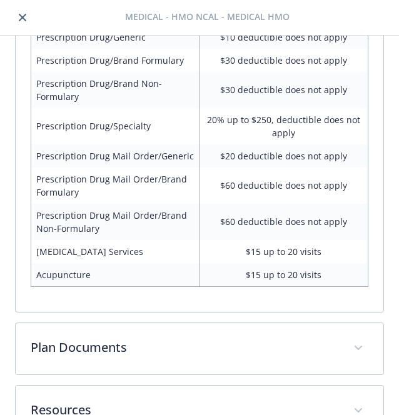
scroll to position [1159, 0]
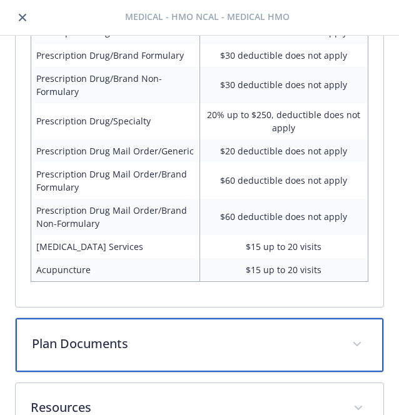
click at [353, 342] on icon at bounding box center [357, 344] width 8 height 5
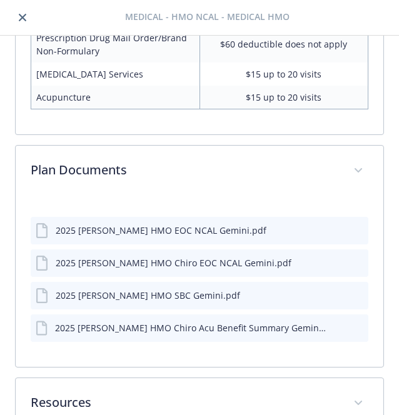
scroll to position [1329, 0]
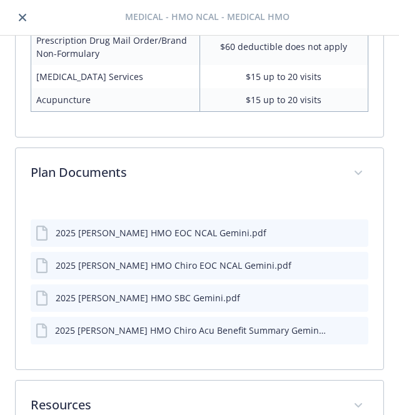
click at [376, 343] on div "HMO NCAL Website www.kp.org Phone (800) 464-4000 Group number 609080 Descriptio…" at bounding box center [199, 226] width 399 height 380
click at [351, 228] on icon "preview file" at bounding box center [356, 232] width 11 height 9
click at [352, 259] on button at bounding box center [357, 265] width 11 height 13
click at [351, 260] on icon "preview file" at bounding box center [356, 264] width 11 height 9
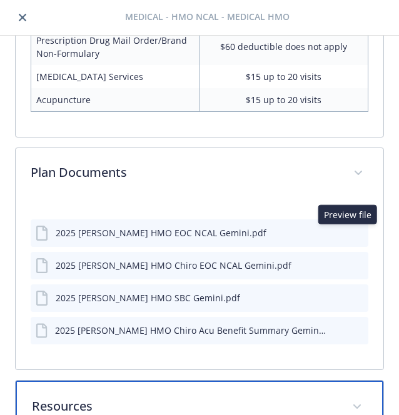
click at [208, 381] on div "Resources" at bounding box center [200, 408] width 368 height 54
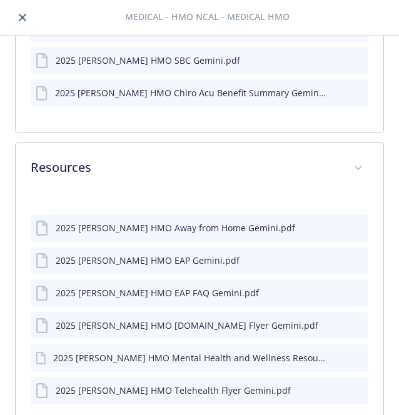
click at [351, 223] on icon "preview file" at bounding box center [356, 227] width 11 height 9
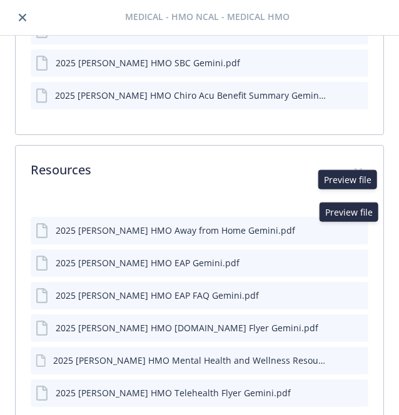
click at [351, 258] on icon "preview file" at bounding box center [356, 262] width 11 height 9
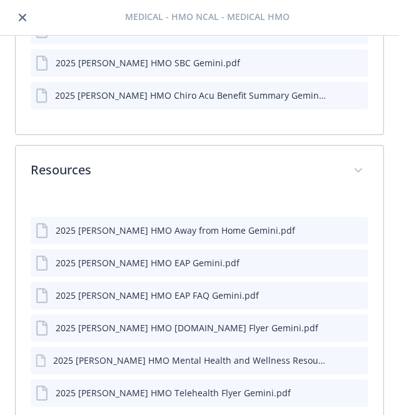
click at [351, 290] on icon "preview file" at bounding box center [356, 294] width 11 height 9
click at [351, 323] on icon "preview file" at bounding box center [356, 327] width 11 height 9
click at [351, 355] on icon "preview file" at bounding box center [356, 359] width 11 height 9
click at [351, 388] on icon "preview file" at bounding box center [356, 392] width 11 height 9
click at [26, 17] on icon "close" at bounding box center [23, 18] width 8 height 8
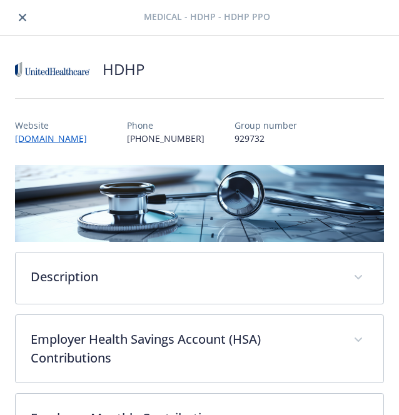
scroll to position [478, 0]
click at [22, 17] on icon "close" at bounding box center [23, 18] width 8 height 8
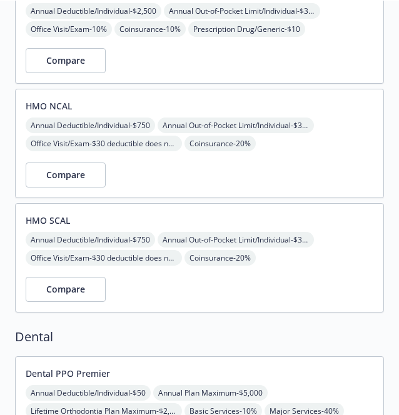
click at [181, 270] on div "HMO SCAL Annual Deductible/Individual - $750 Annual Out-of-Pocket Limit/Individ…" at bounding box center [199, 257] width 369 height 109
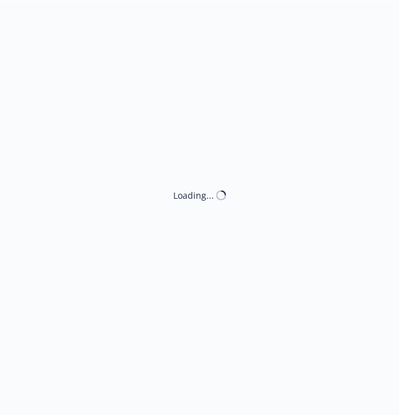
scroll to position [517, 0]
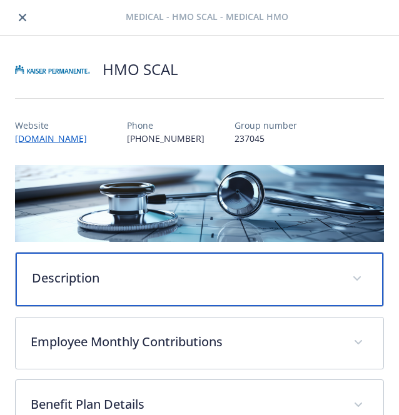
click at [181, 270] on p "Description" at bounding box center [184, 278] width 305 height 19
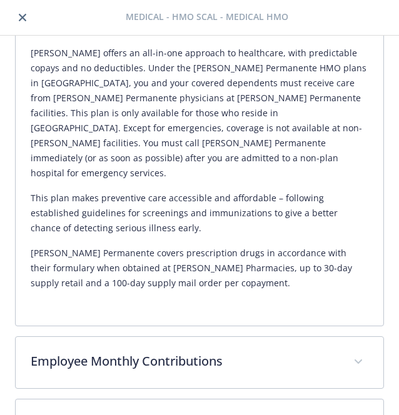
scroll to position [271, 0]
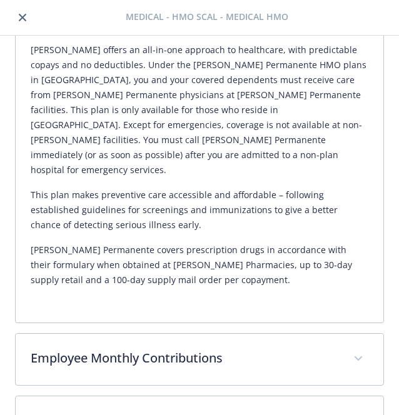
click at [181, 303] on div "Description Kaiser offers an all-in-one approach to healthcare, with predictabl…" at bounding box center [199, 234] width 369 height 680
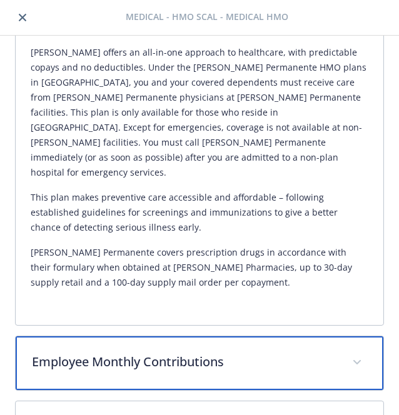
click at [181, 336] on div "Employee Monthly Contributions" at bounding box center [200, 363] width 368 height 54
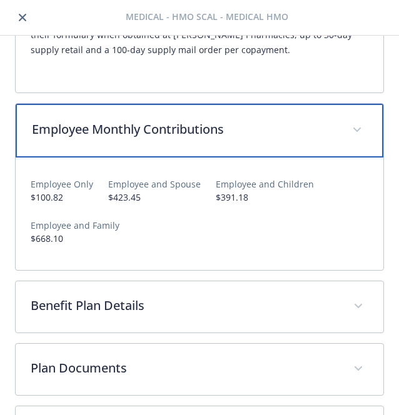
scroll to position [527, 0]
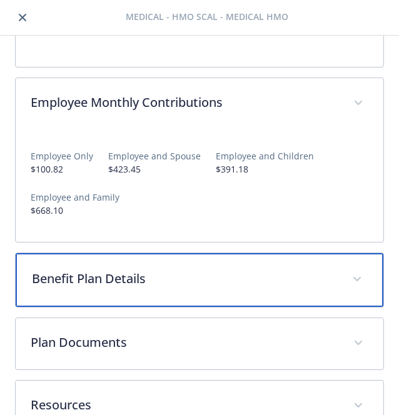
click at [198, 263] on div "Benefit Plan Details" at bounding box center [200, 280] width 368 height 54
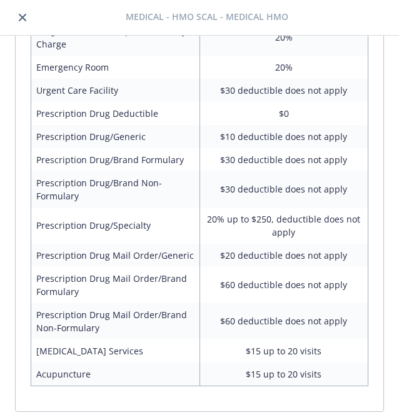
scroll to position [1159, 0]
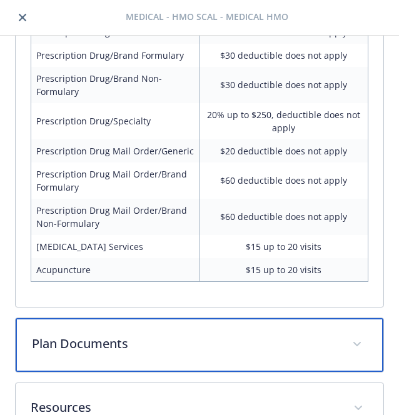
click at [249, 318] on div "Plan Documents" at bounding box center [200, 345] width 368 height 54
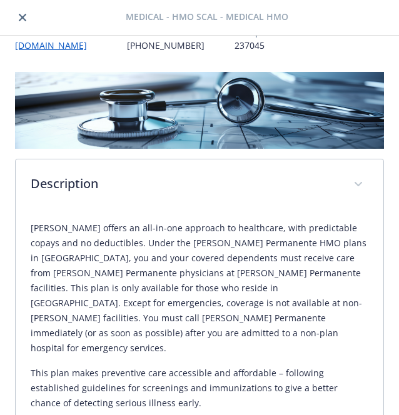
scroll to position [0, 0]
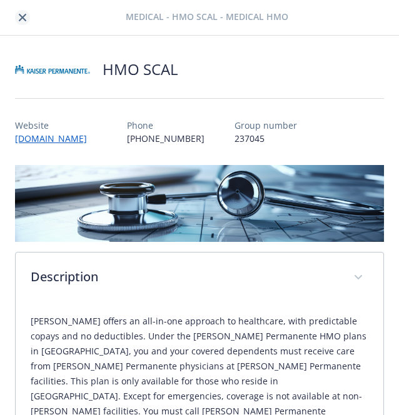
click at [23, 16] on icon "close" at bounding box center [23, 18] width 8 height 8
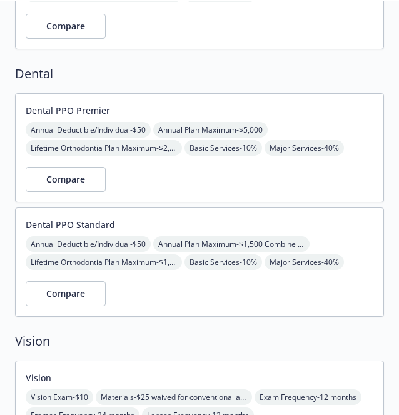
scroll to position [780, 0]
click at [184, 169] on div "Compare" at bounding box center [200, 180] width 348 height 25
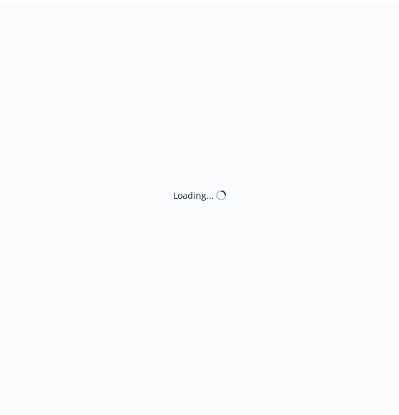
scroll to position [780, 0]
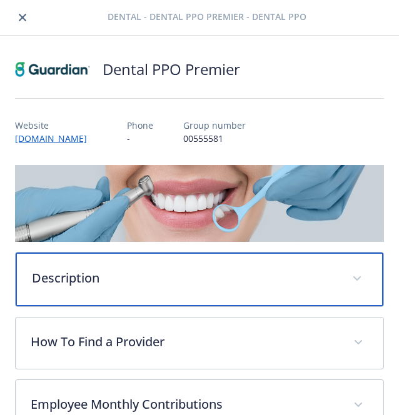
click at [221, 272] on p "Description" at bounding box center [184, 278] width 305 height 19
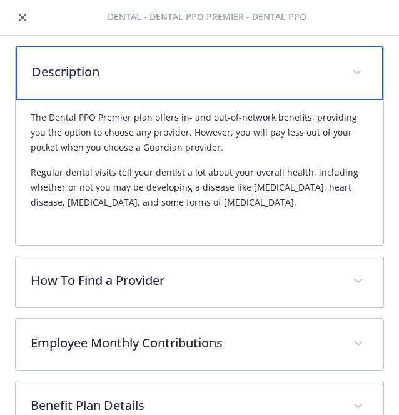
scroll to position [207, 0]
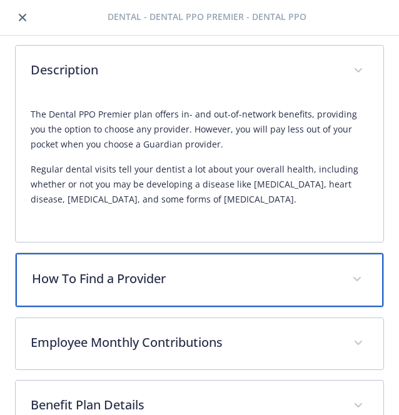
click at [221, 272] on p "How To Find a Provider" at bounding box center [184, 279] width 305 height 19
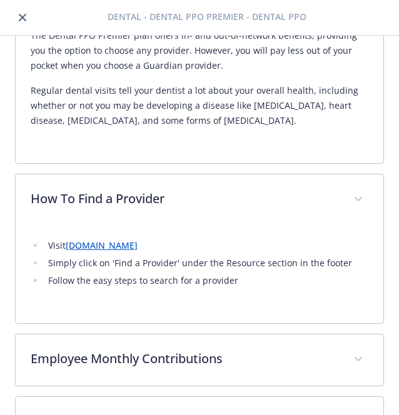
scroll to position [287, 0]
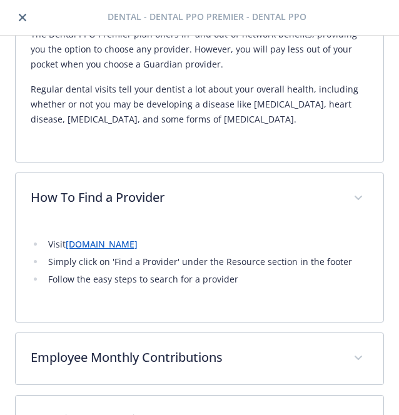
click at [376, 338] on div "Dental PPO Premier Website www.guardianlife.com Phone - Group number 00555581 D…" at bounding box center [199, 226] width 399 height 380
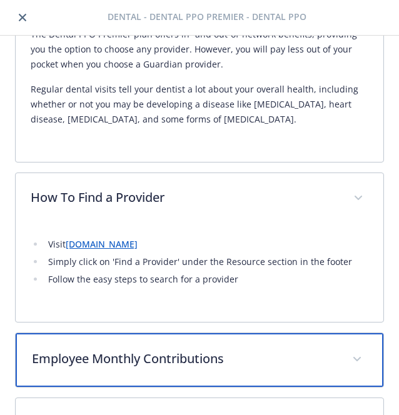
click at [325, 350] on p "Employee Monthly Contributions" at bounding box center [184, 359] width 305 height 19
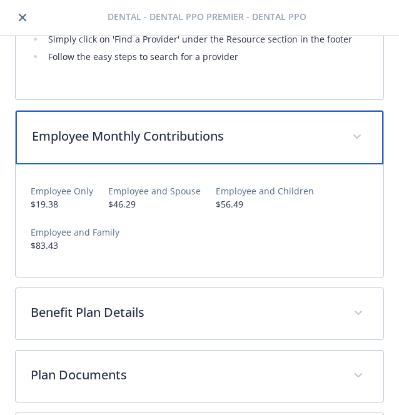
scroll to position [511, 0]
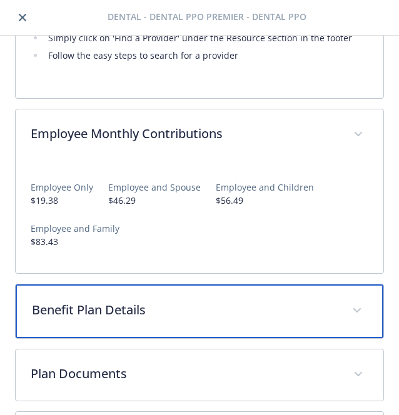
click at [321, 310] on p "Benefit Plan Details" at bounding box center [184, 310] width 305 height 19
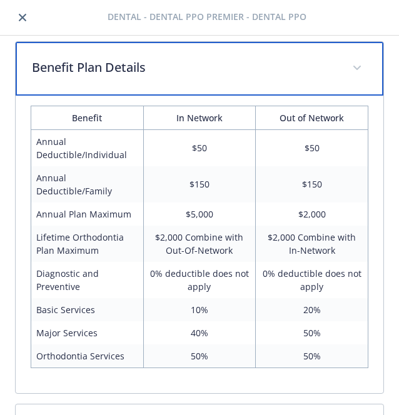
scroll to position [870, 0]
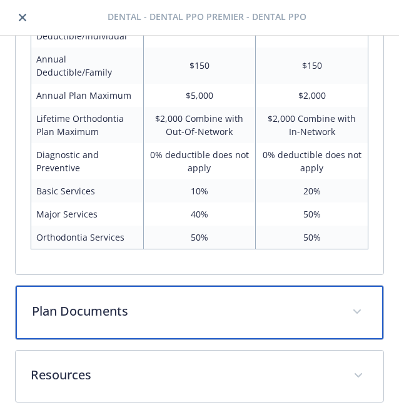
click at [353, 310] on icon at bounding box center [357, 312] width 8 height 5
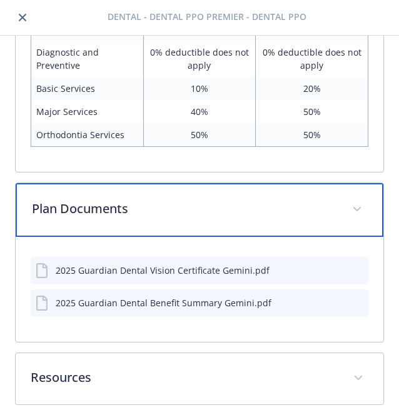
scroll to position [975, 0]
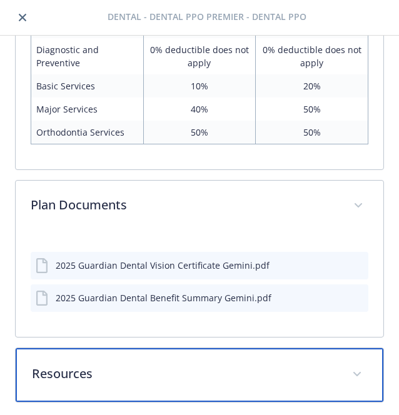
click at [347, 372] on span at bounding box center [357, 375] width 20 height 20
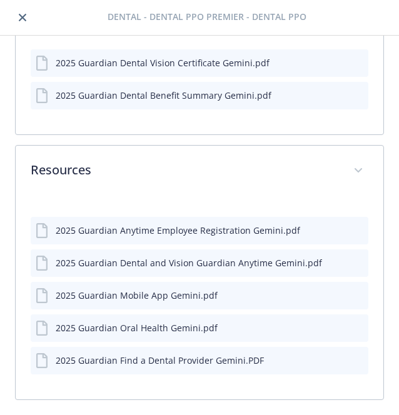
click at [351, 228] on icon "preview file" at bounding box center [356, 230] width 11 height 9
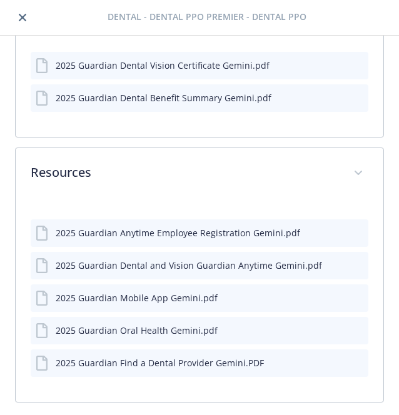
click at [352, 267] on button at bounding box center [357, 265] width 11 height 13
click at [351, 262] on icon "preview file" at bounding box center [356, 264] width 11 height 9
click at [351, 296] on icon "preview file" at bounding box center [356, 297] width 11 height 9
click at [351, 330] on icon "preview file" at bounding box center [356, 330] width 11 height 9
click at [351, 359] on icon "preview file" at bounding box center [356, 362] width 11 height 9
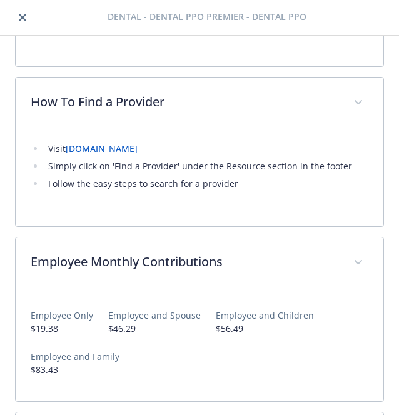
scroll to position [349, 0]
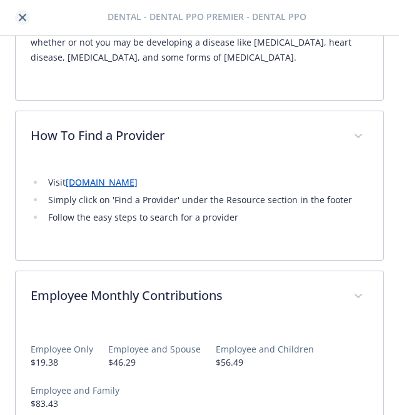
click at [23, 16] on icon "close" at bounding box center [23, 18] width 8 height 8
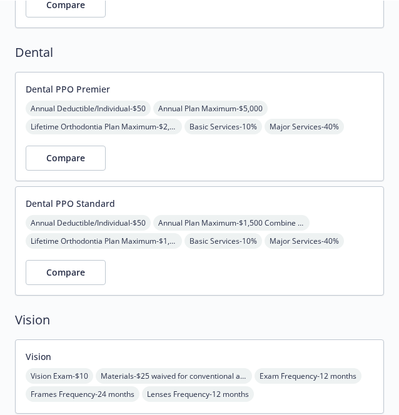
click at [191, 266] on div "Compare" at bounding box center [200, 272] width 348 height 25
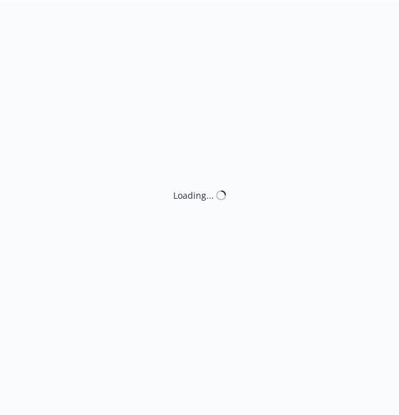
scroll to position [802, 0]
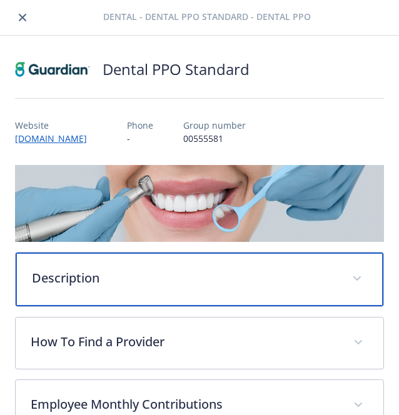
click at [191, 266] on div "Description" at bounding box center [200, 280] width 368 height 54
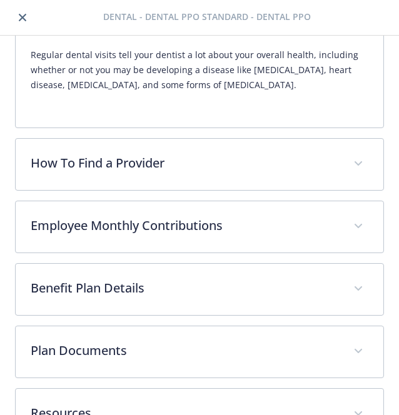
scroll to position [325, 0]
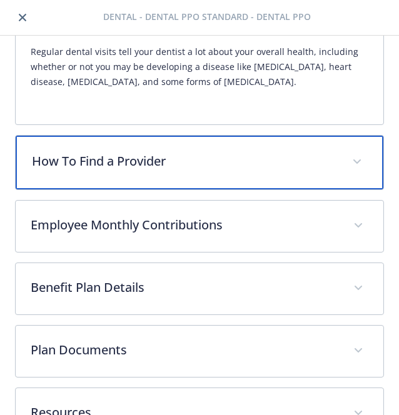
click at [198, 160] on p "How To Find a Provider" at bounding box center [184, 161] width 305 height 19
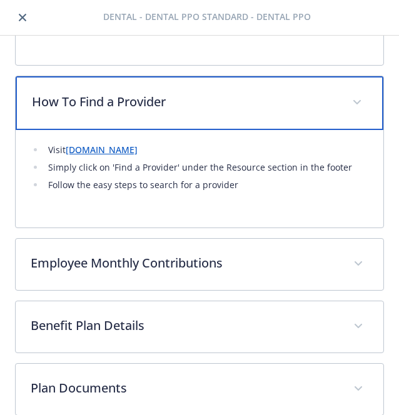
scroll to position [460, 0]
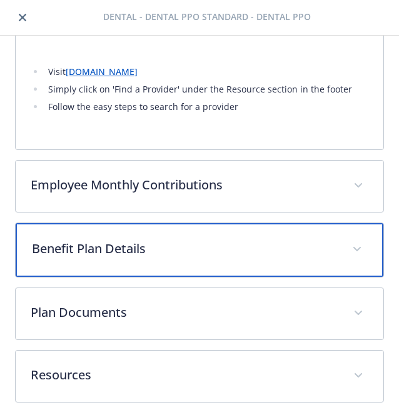
click at [202, 243] on p "Benefit Plan Details" at bounding box center [184, 248] width 305 height 19
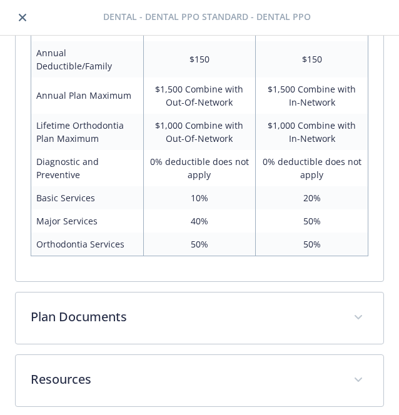
scroll to position [770, 0]
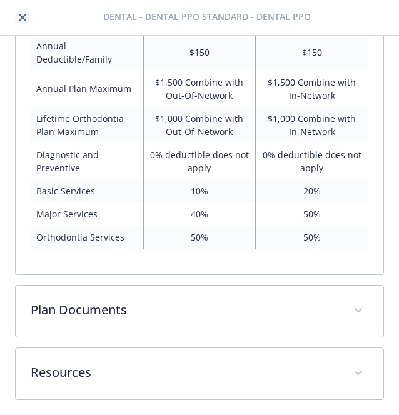
click at [26, 19] on link "close" at bounding box center [22, 17] width 15 height 15
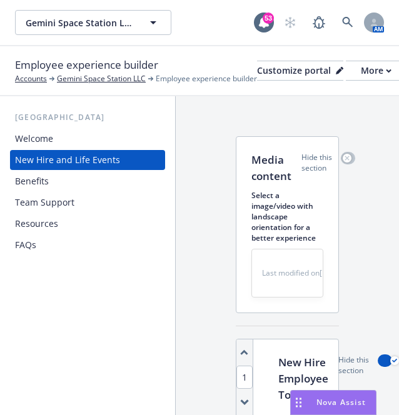
scroll to position [5385, 0]
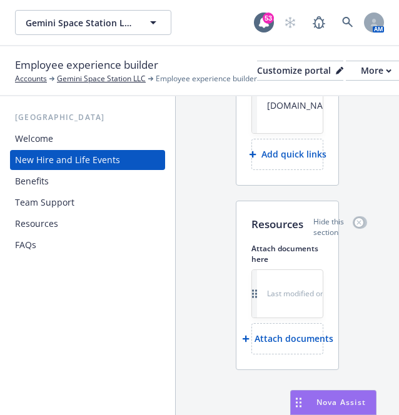
click at [114, 184] on div "Benefits" at bounding box center [87, 181] width 145 height 20
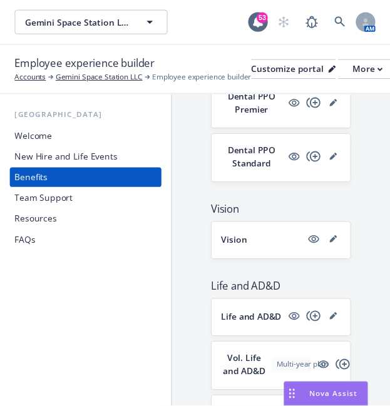
scroll to position [683, 0]
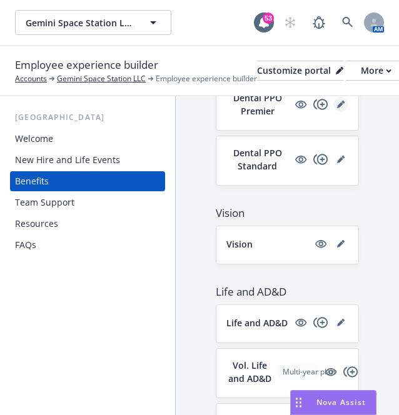
click at [341, 104] on icon "editPencil" at bounding box center [342, 102] width 3 height 3
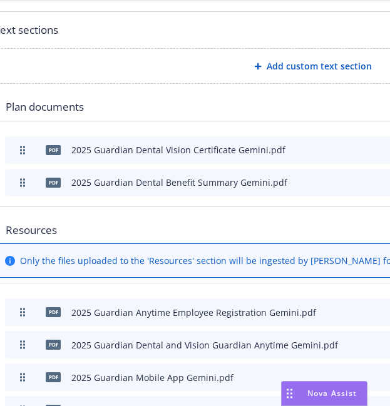
scroll to position [678, 0]
